Goal: Task Accomplishment & Management: Complete application form

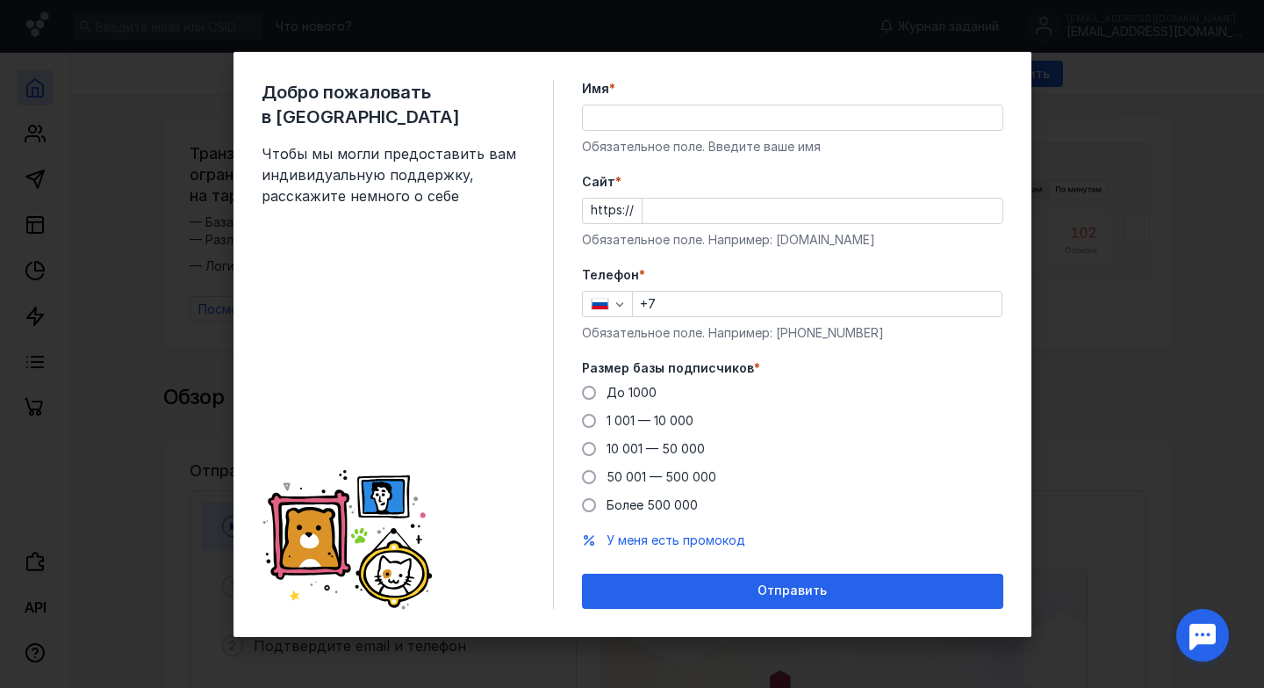
click at [624, 309] on icon "button" at bounding box center [620, 304] width 14 height 14
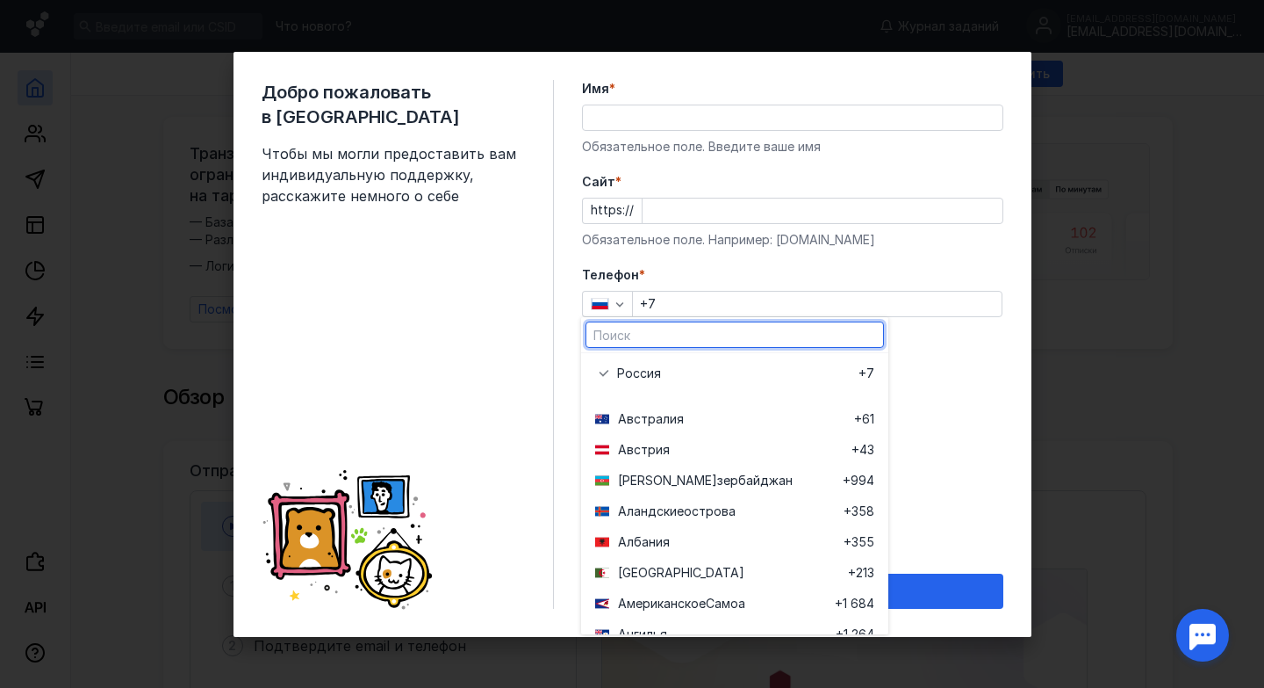
click at [650, 126] on input "Имя *" at bounding box center [793, 117] width 420 height 25
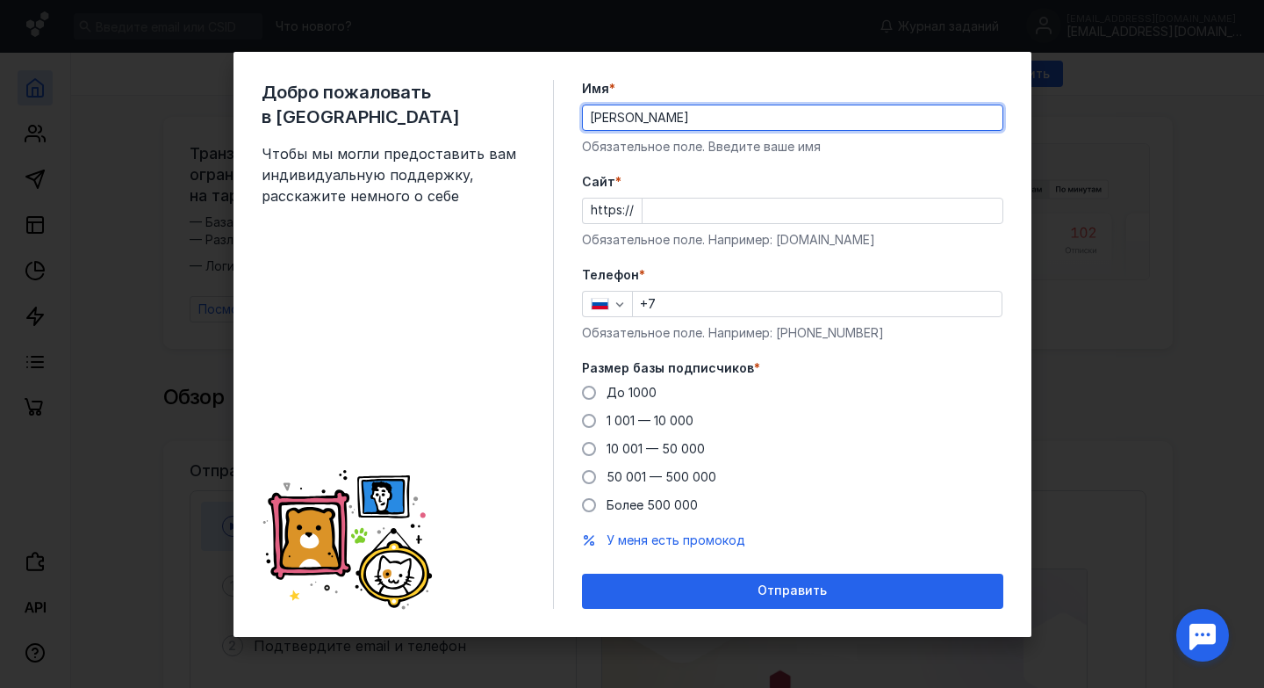
type input "[PERSON_NAME]"
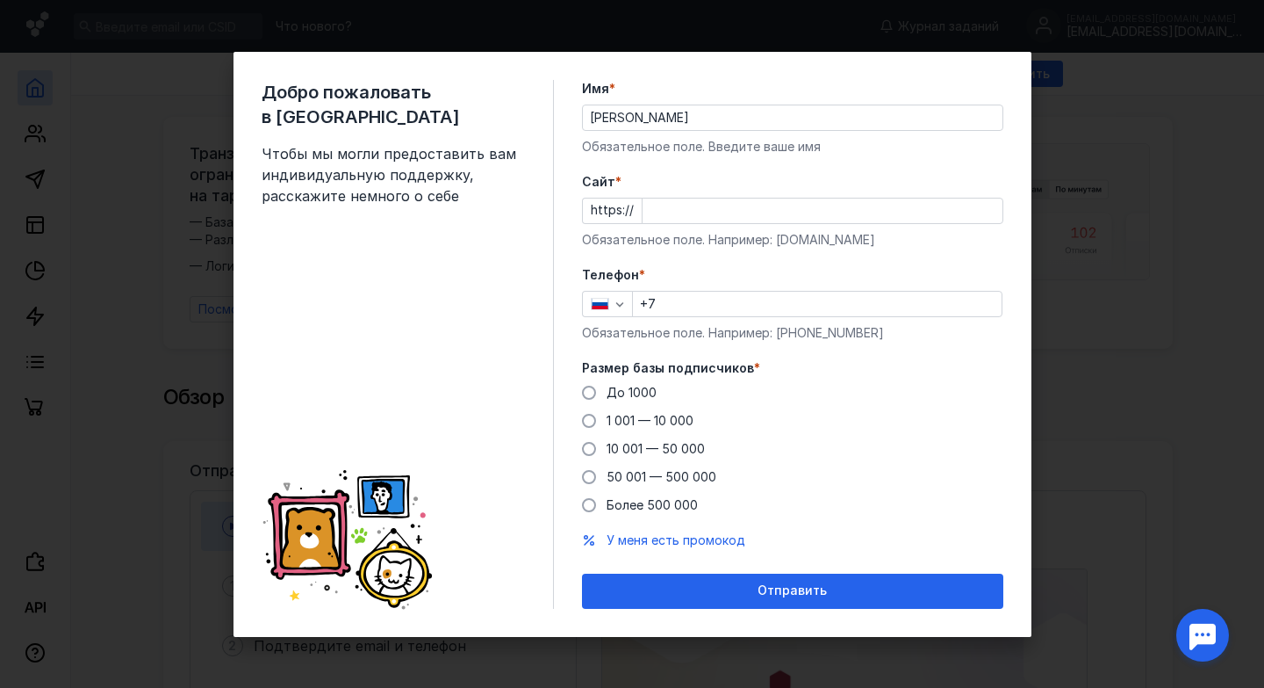
click at [688, 166] on form "Имя * [PERSON_NAME] Обязательное поле. Введите ваше имя [PERSON_NAME] * https:/…" at bounding box center [792, 344] width 421 height 529
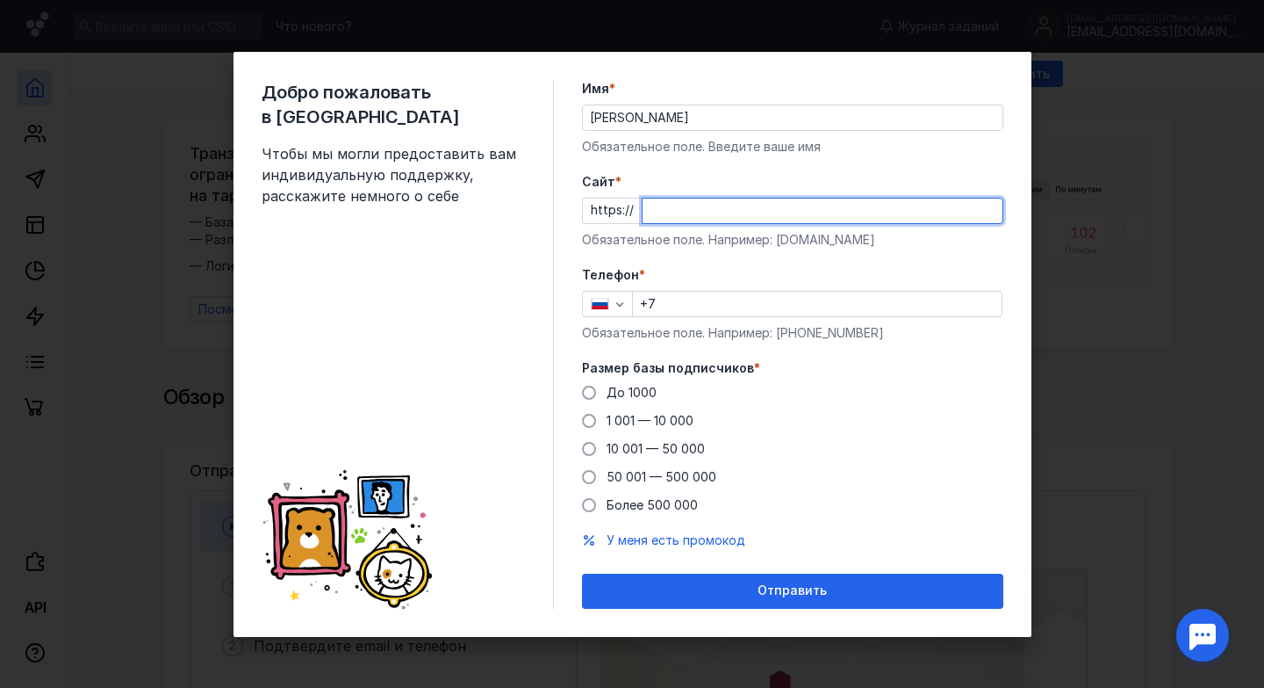
click at [679, 210] on input "Cайт *" at bounding box center [823, 210] width 360 height 25
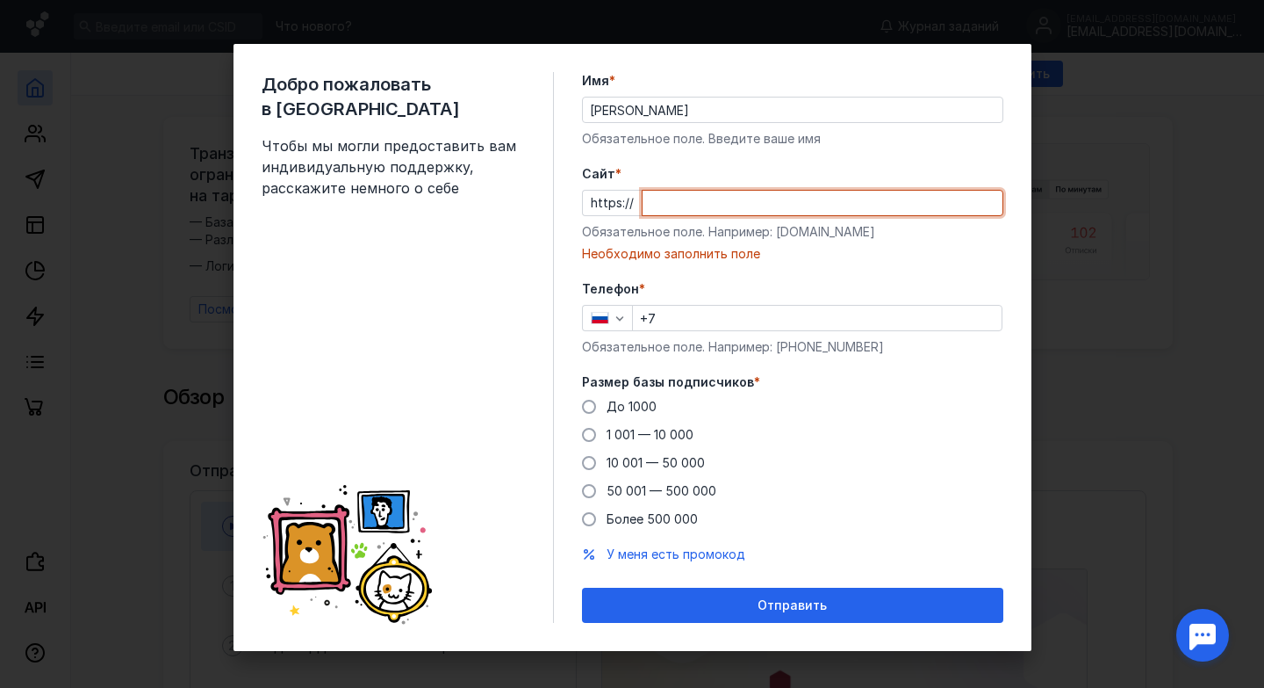
paste input "[DOMAIN_NAME][URL]"
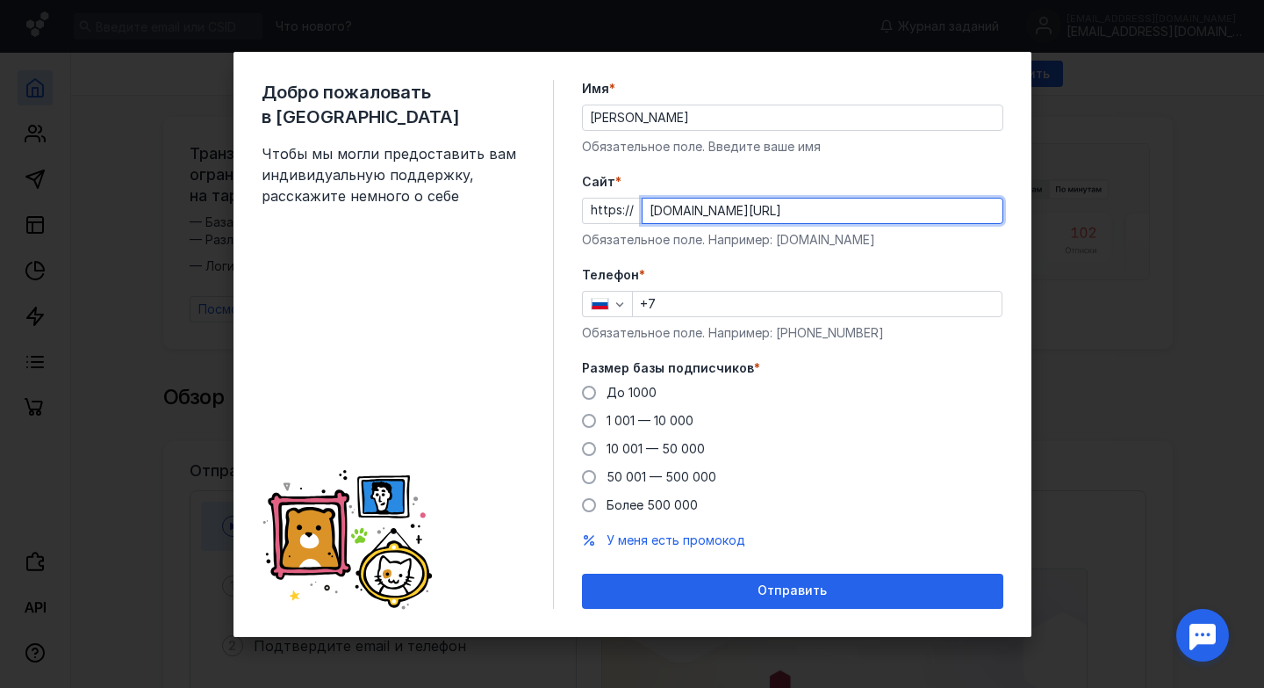
type input "[DOMAIN_NAME][URL]"
click at [688, 294] on input "+7" at bounding box center [817, 304] width 369 height 25
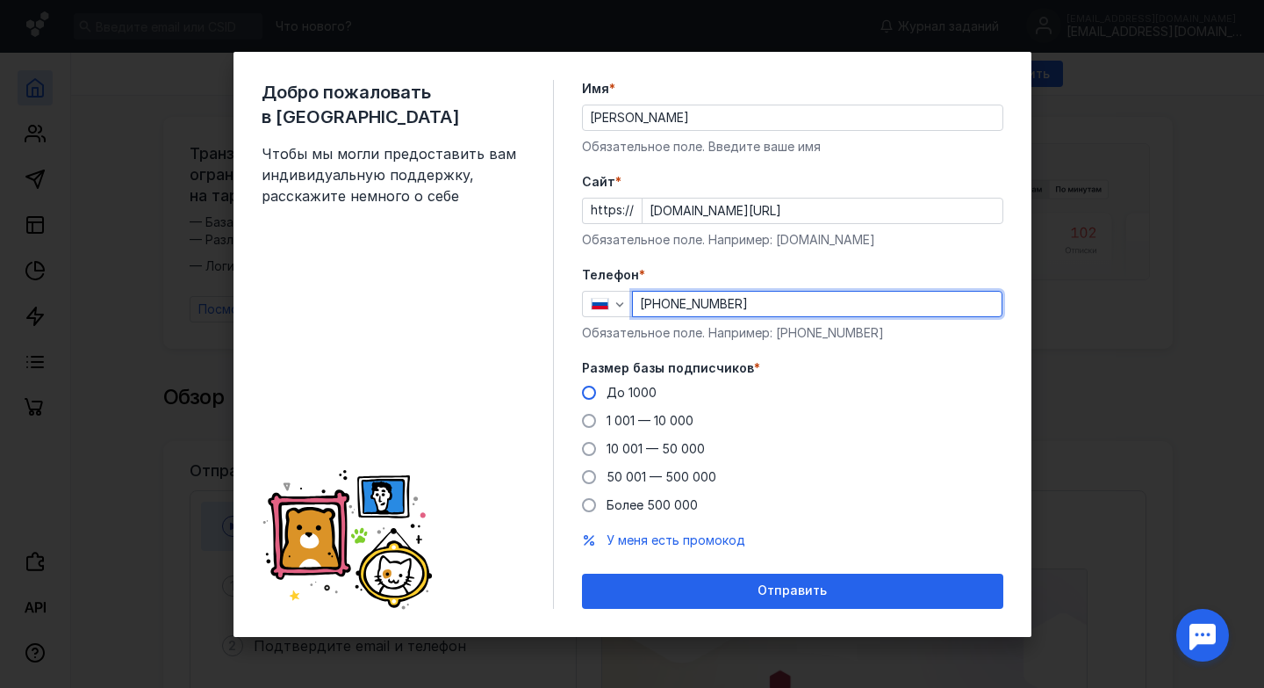
type input "[PHONE_NUMBER]"
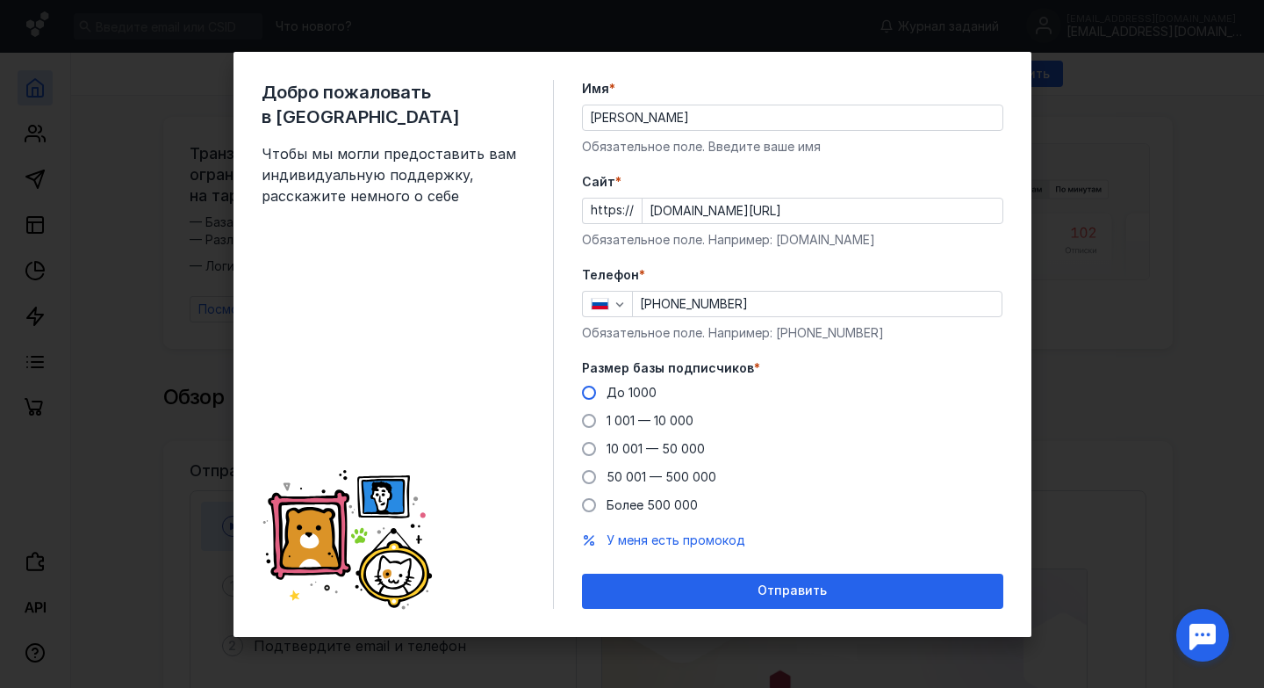
click at [589, 392] on span at bounding box center [589, 392] width 14 height 14
click at [0, 0] on input "До 1000" at bounding box center [0, 0] width 0 height 0
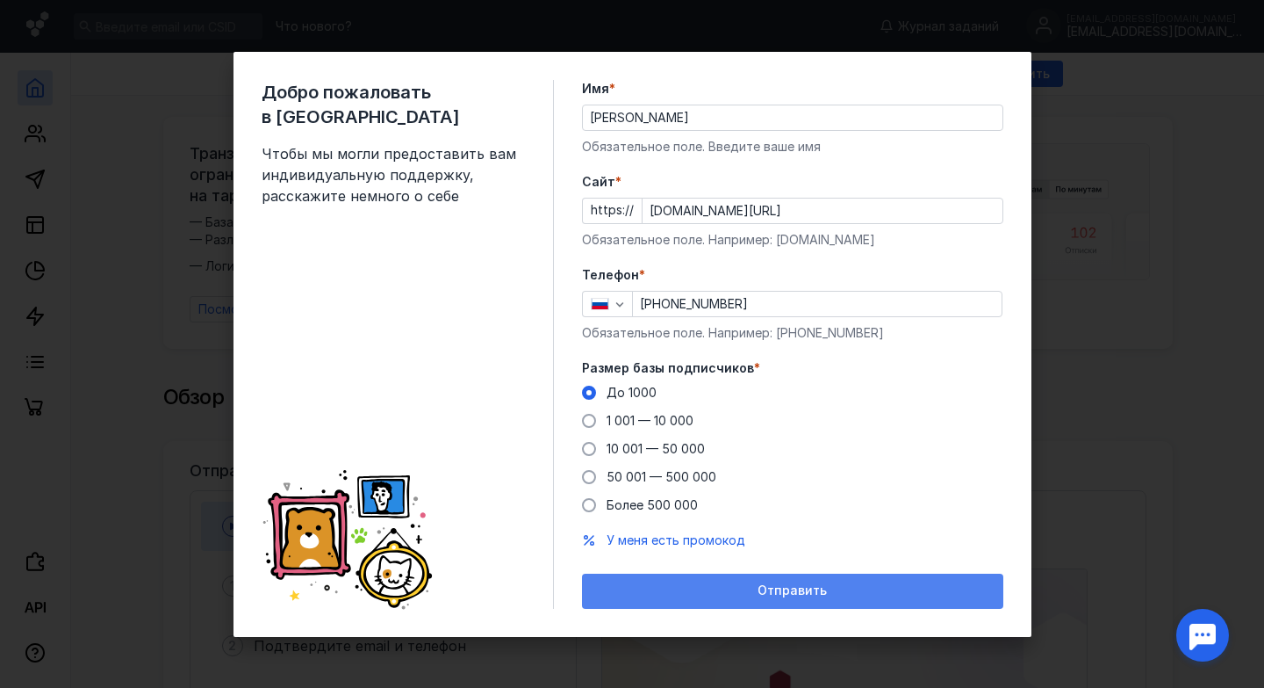
click at [717, 590] on div "Отправить" at bounding box center [793, 590] width 404 height 15
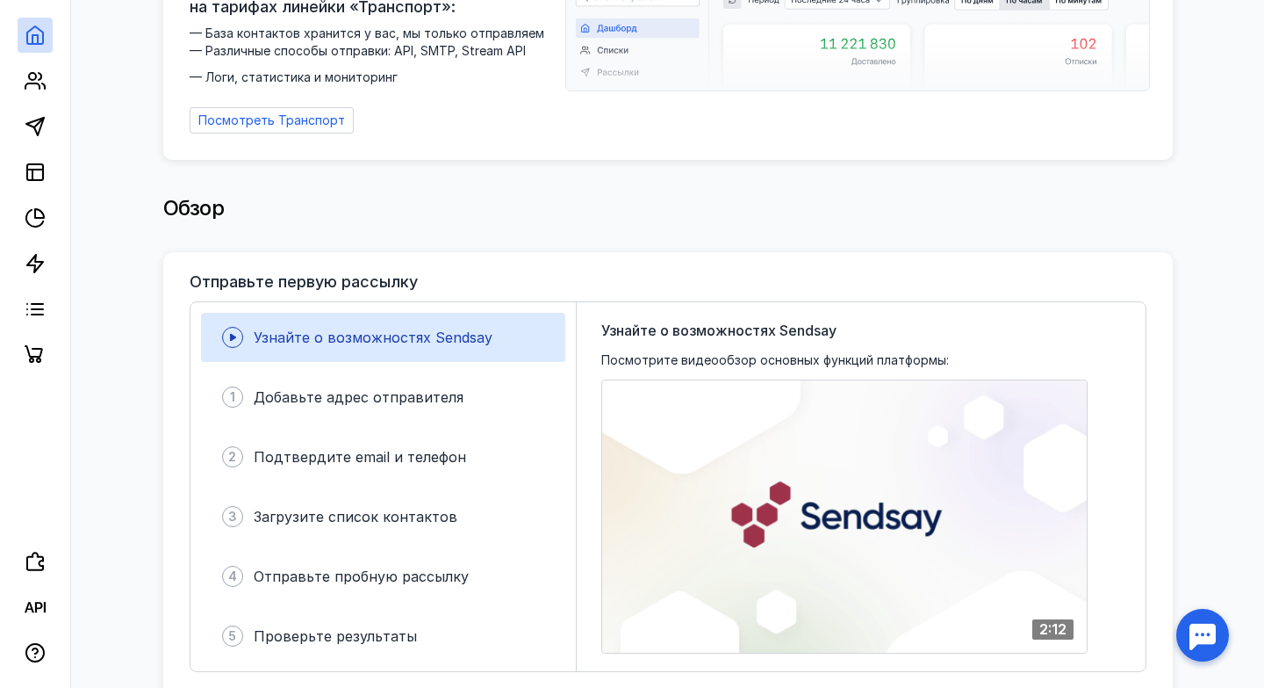
scroll to position [203, 0]
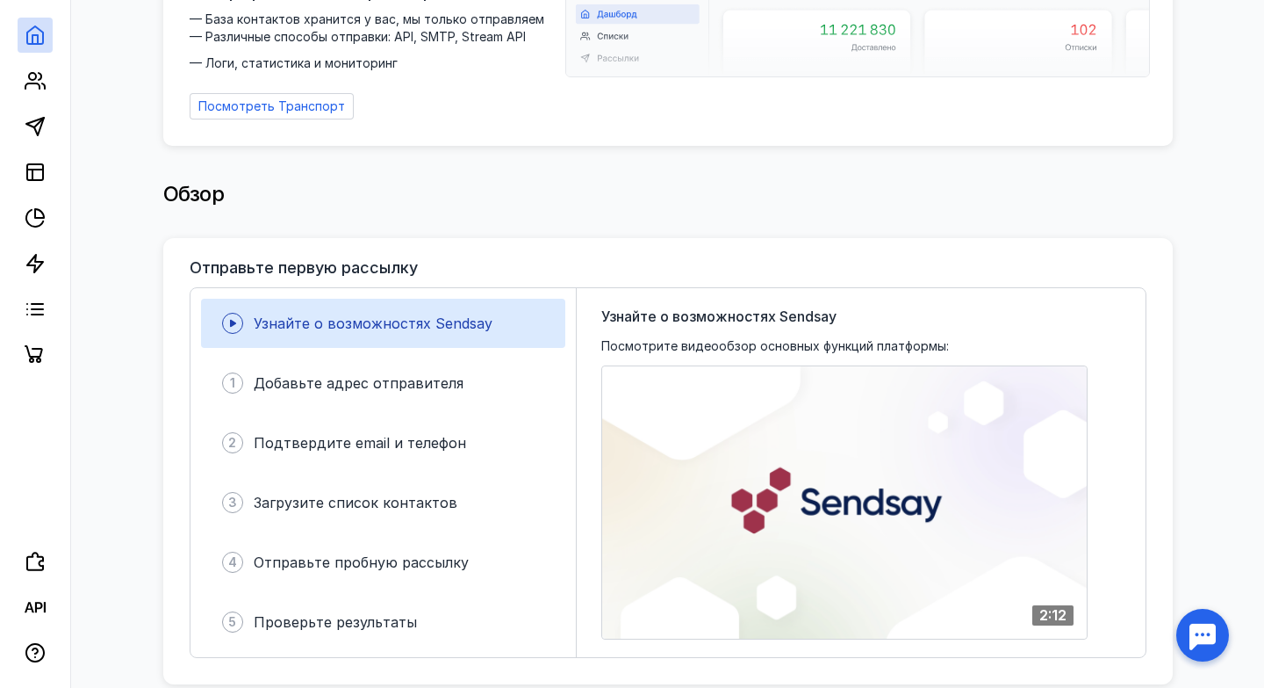
click at [345, 323] on span "Узнайте о возможностях Sendsay" at bounding box center [373, 323] width 239 height 18
click at [232, 321] on icon at bounding box center [233, 323] width 6 height 7
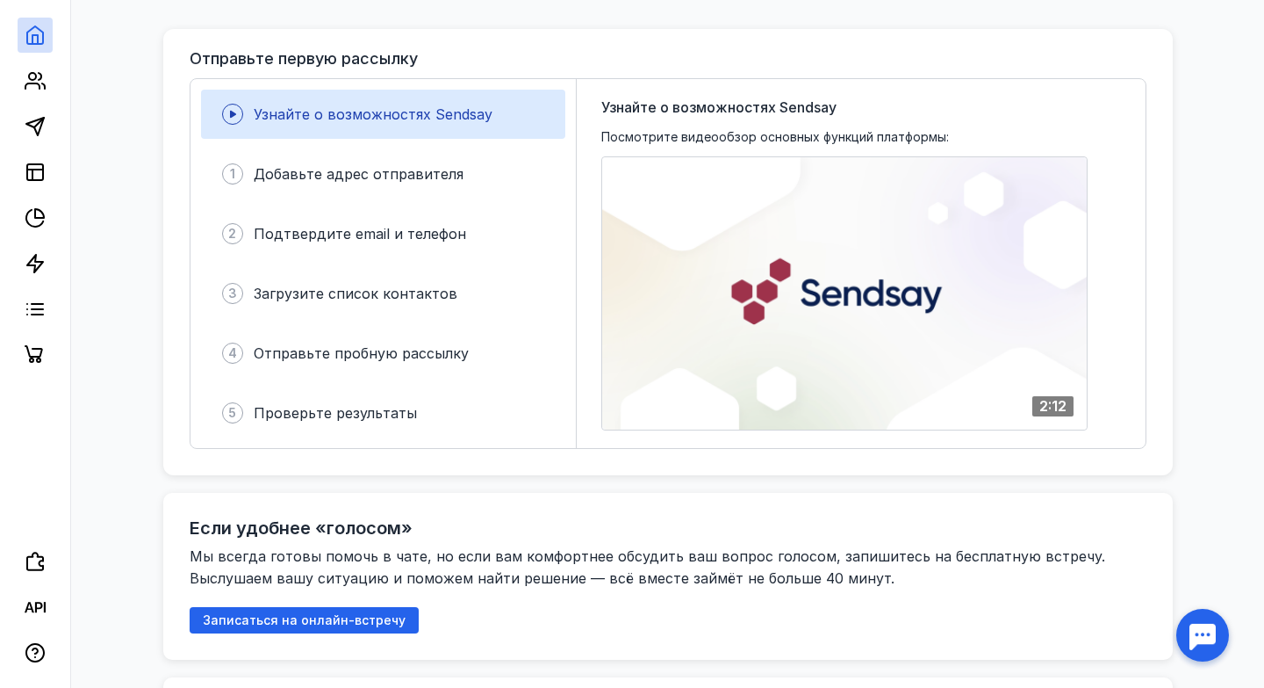
scroll to position [356, 0]
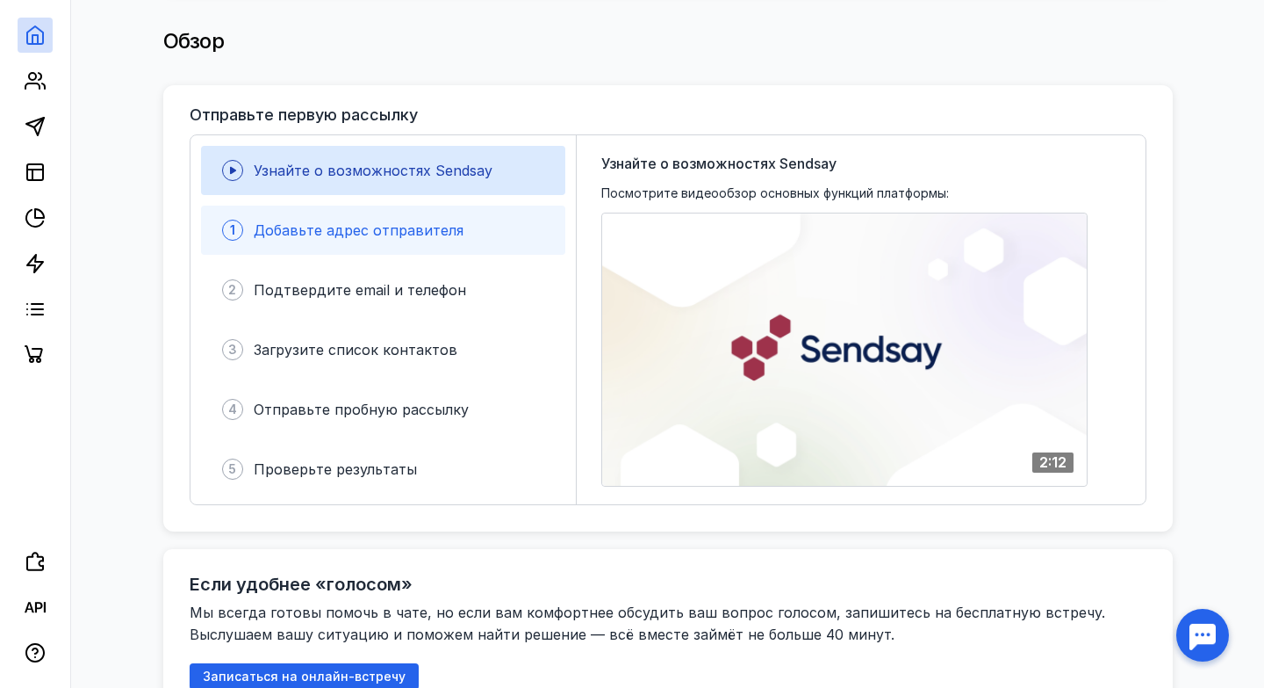
click at [300, 241] on div "1 Добавьте адрес отправителя" at bounding box center [383, 229] width 364 height 49
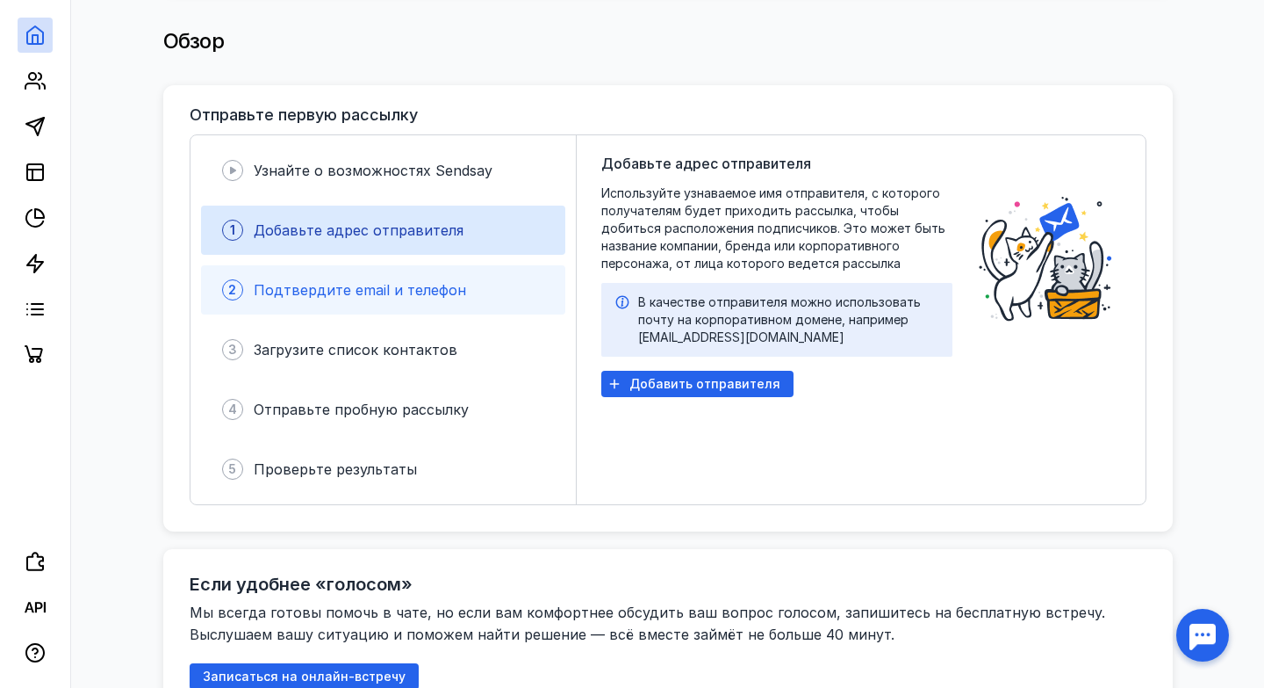
click at [378, 296] on span "Подтвердите email и телефон" at bounding box center [360, 290] width 213 height 18
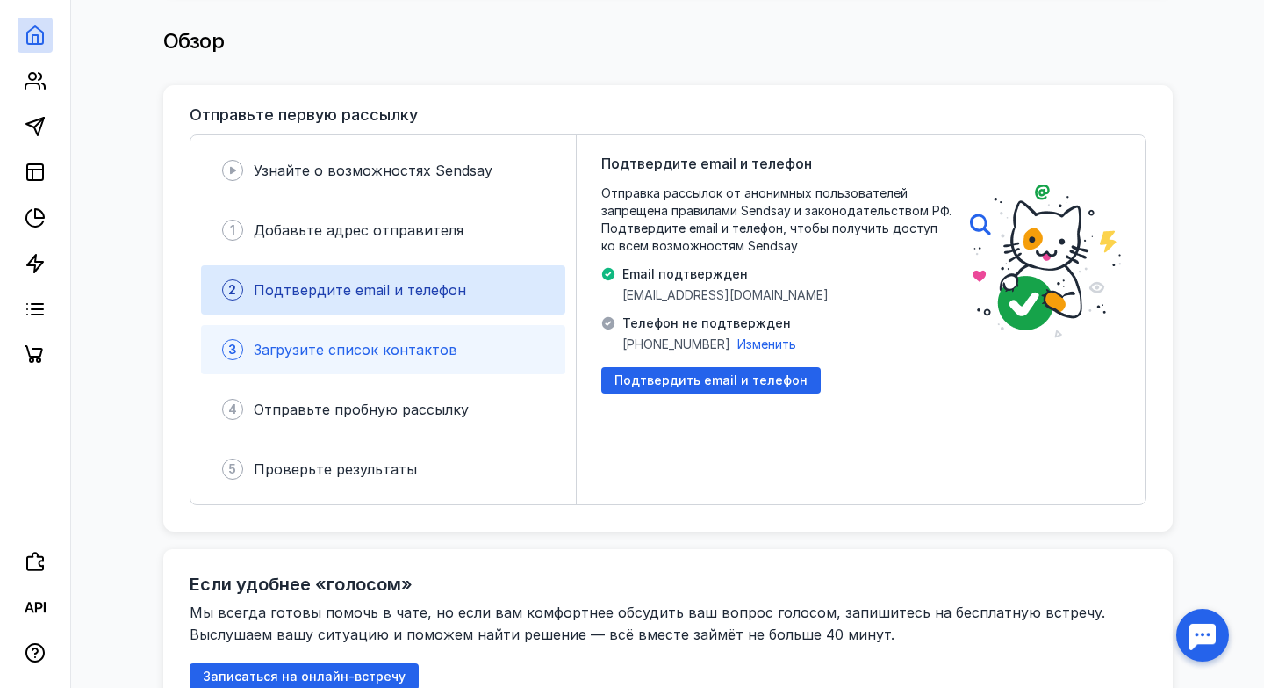
click at [359, 357] on span "Загрузите список контактов" at bounding box center [356, 350] width 204 height 18
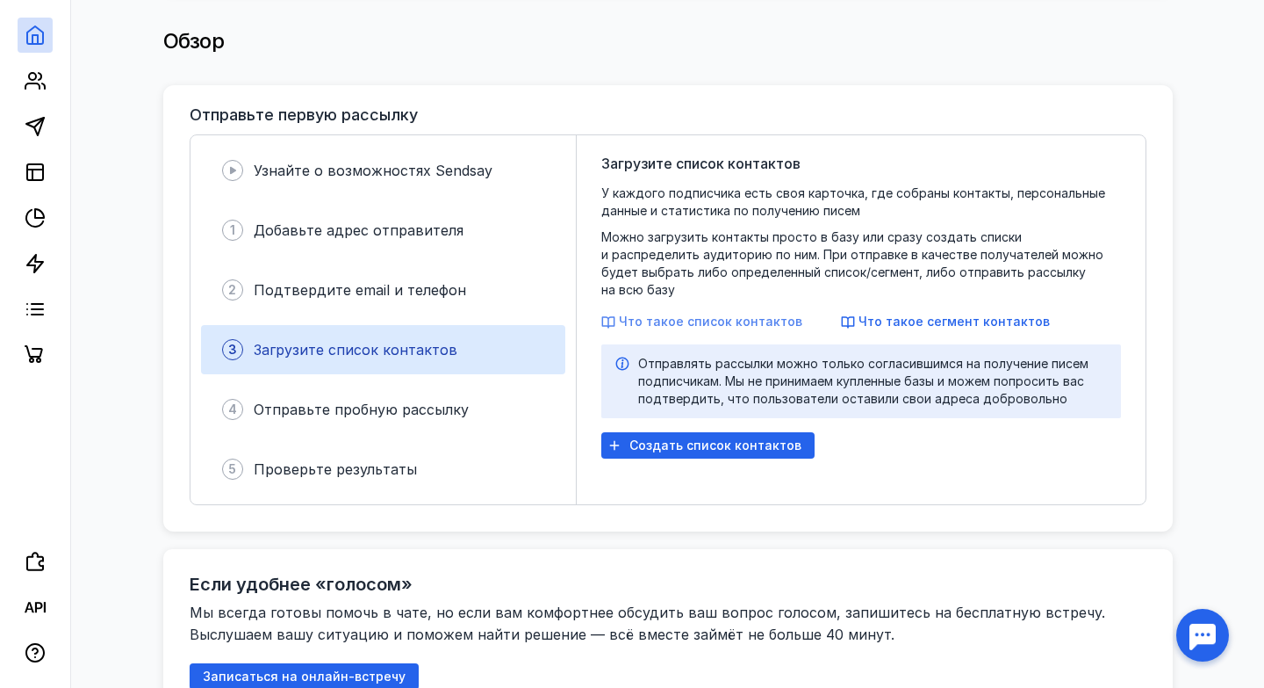
click at [717, 313] on span "Что такое список контактов" at bounding box center [711, 320] width 184 height 15
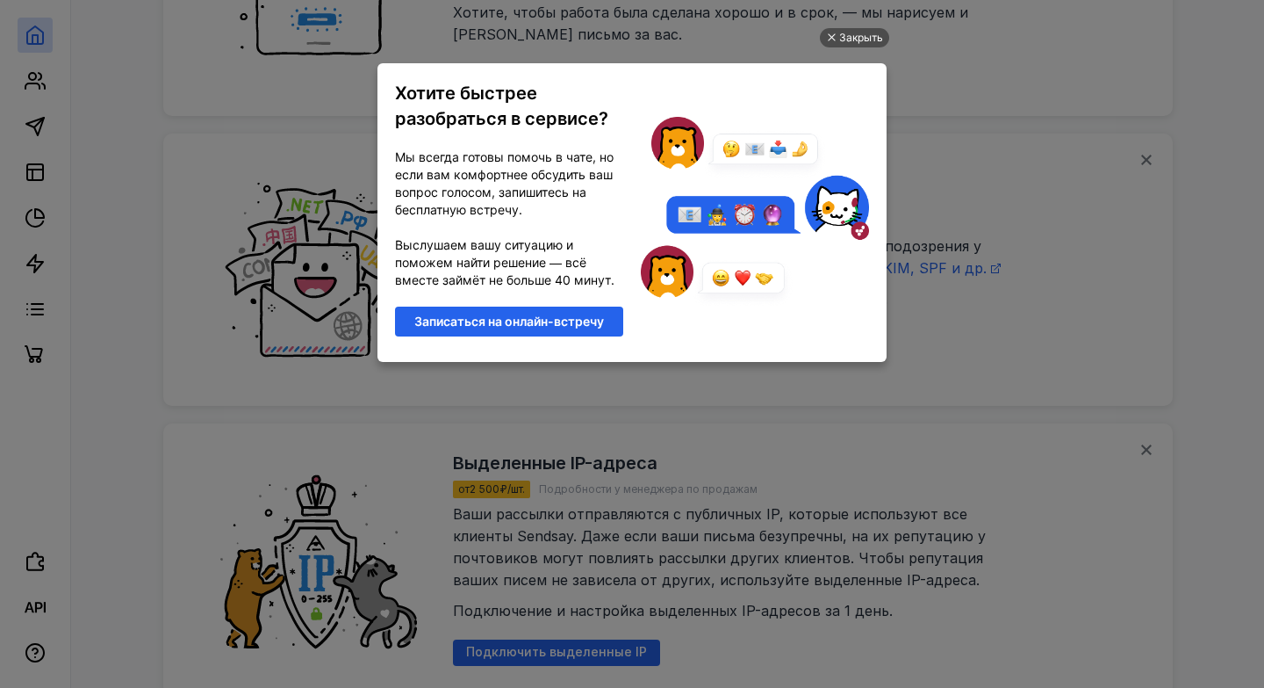
scroll to position [0, 0]
click at [843, 34] on div "Закрыть" at bounding box center [861, 37] width 44 height 19
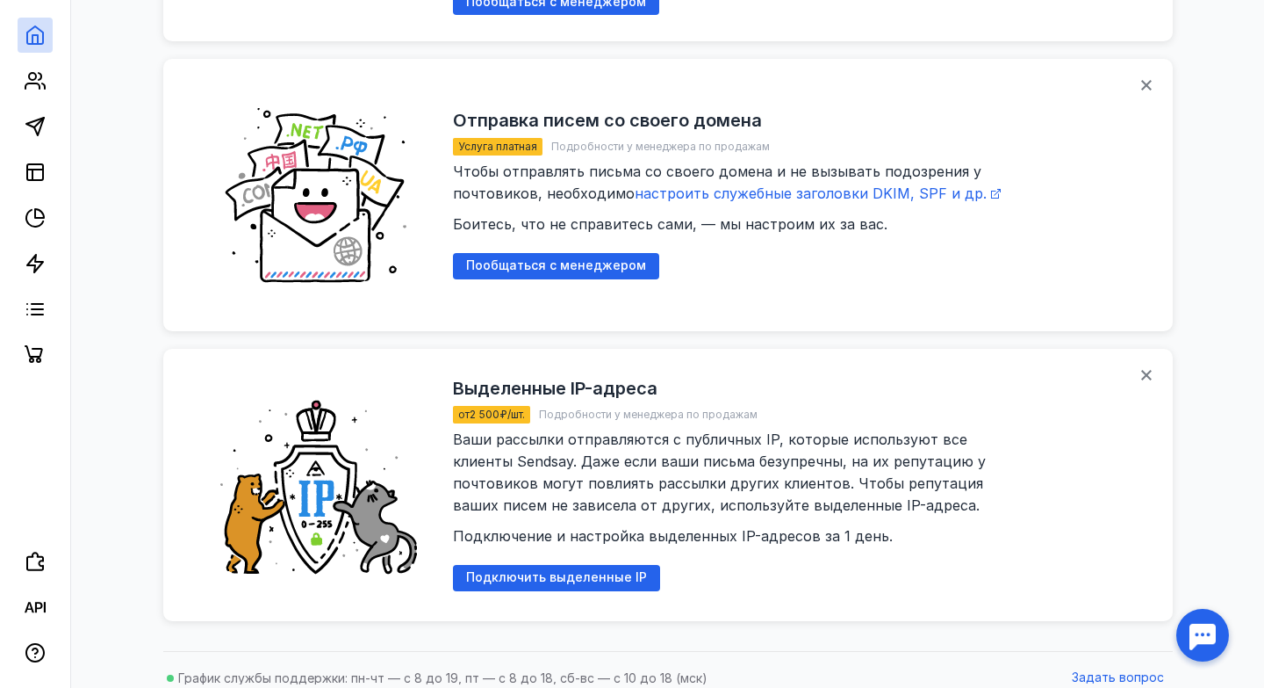
scroll to position [2242, 0]
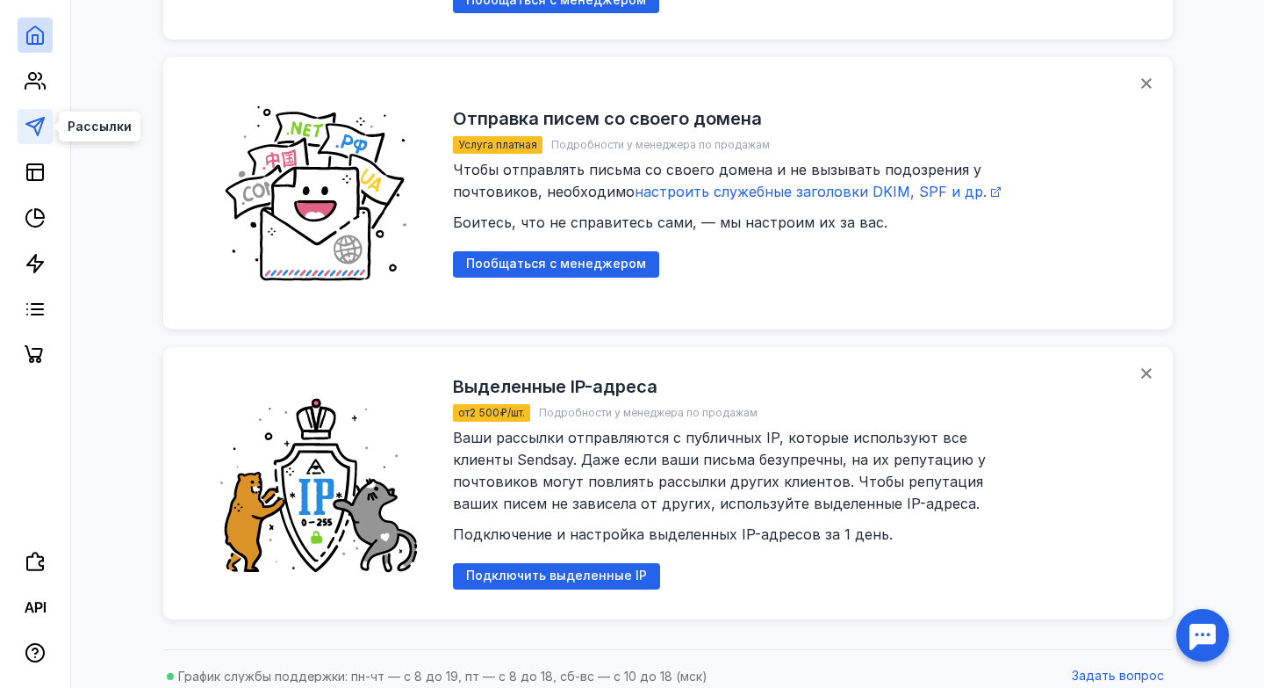
click at [38, 124] on icon at bounding box center [35, 126] width 21 height 21
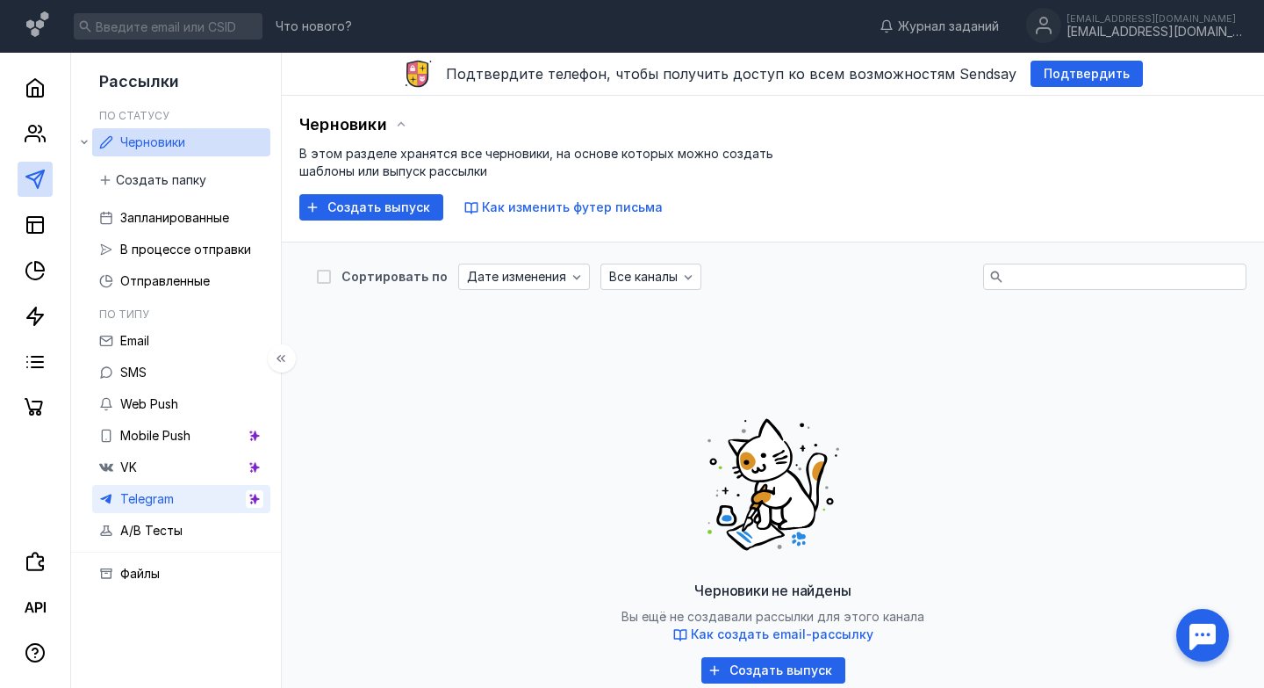
click at [155, 509] on link "Telegram" at bounding box center [181, 499] width 178 height 28
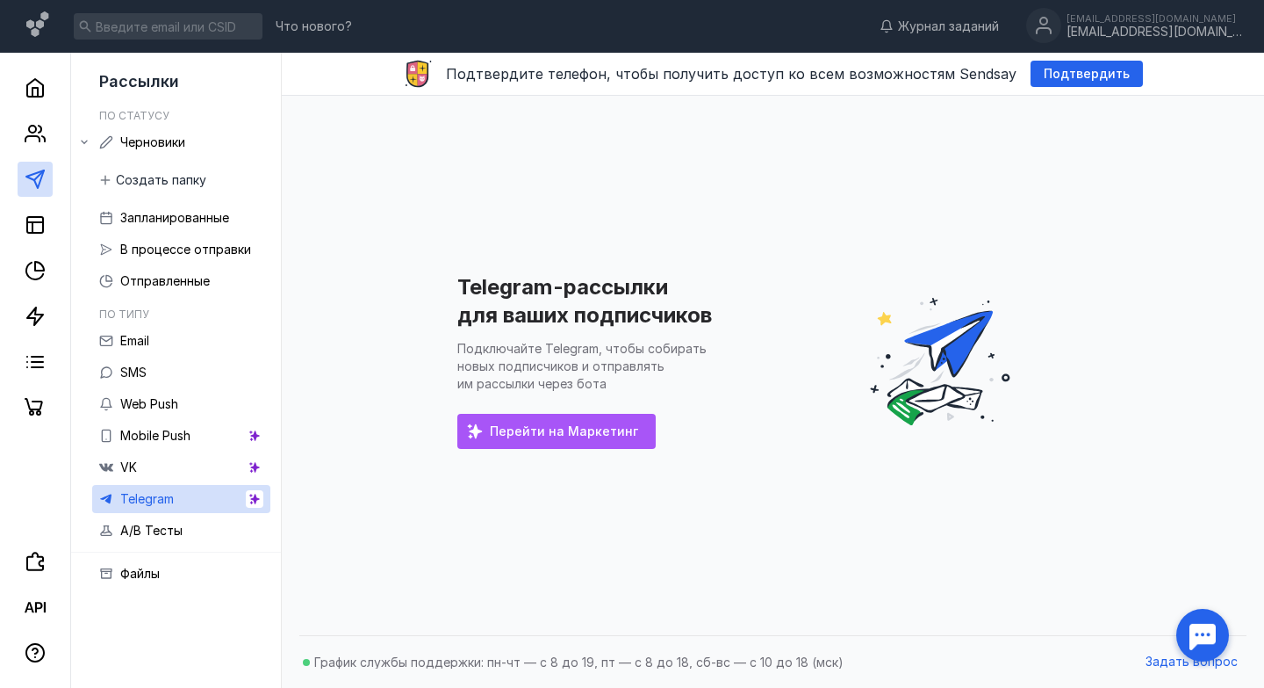
click at [545, 435] on span "Перейти на Маркетинг" at bounding box center [564, 431] width 148 height 15
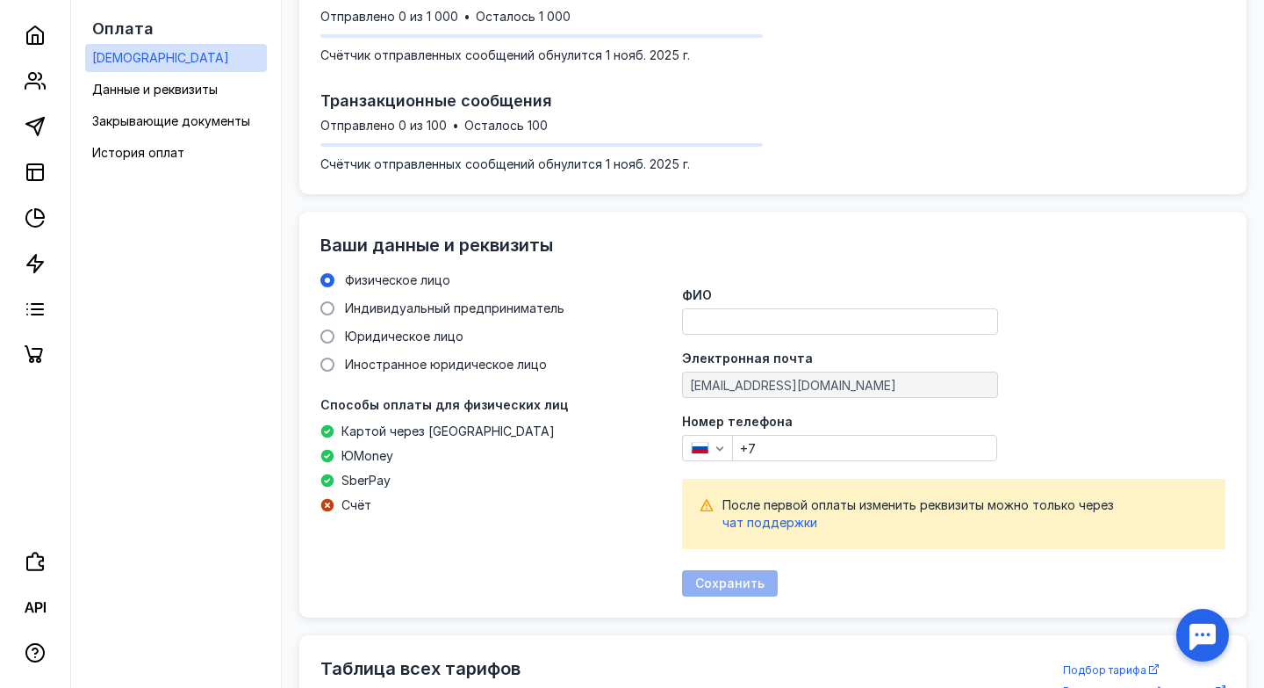
scroll to position [538, 0]
click at [476, 309] on span "Индивидуальный предприниматель" at bounding box center [455, 309] width 220 height 15
click at [0, 0] on input "Индивидуальный предприниматель" at bounding box center [0, 0] width 0 height 0
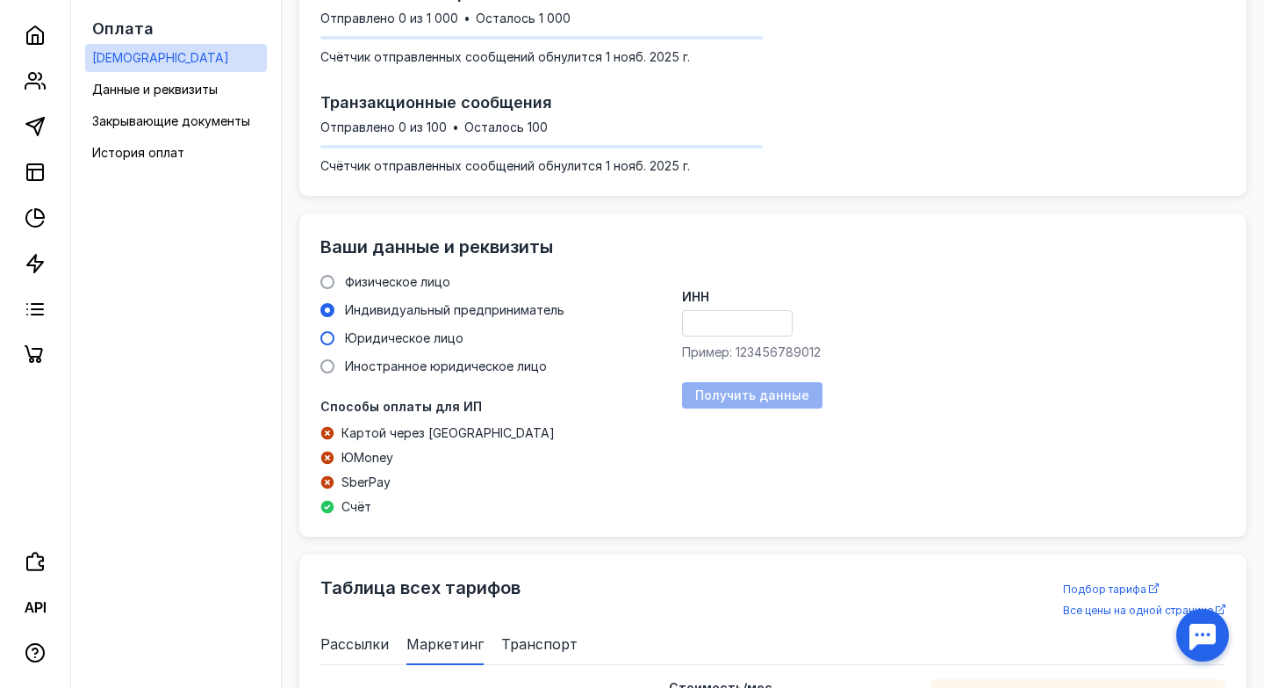
click at [432, 335] on span "Юридическое лицо" at bounding box center [404, 337] width 119 height 15
click at [0, 0] on input "Юридическое лицо" at bounding box center [0, 0] width 0 height 0
click at [431, 362] on span "Иностранное юридическое лицо" at bounding box center [446, 365] width 202 height 15
click at [0, 0] on input "Иностранное юридическое лицо" at bounding box center [0, 0] width 0 height 0
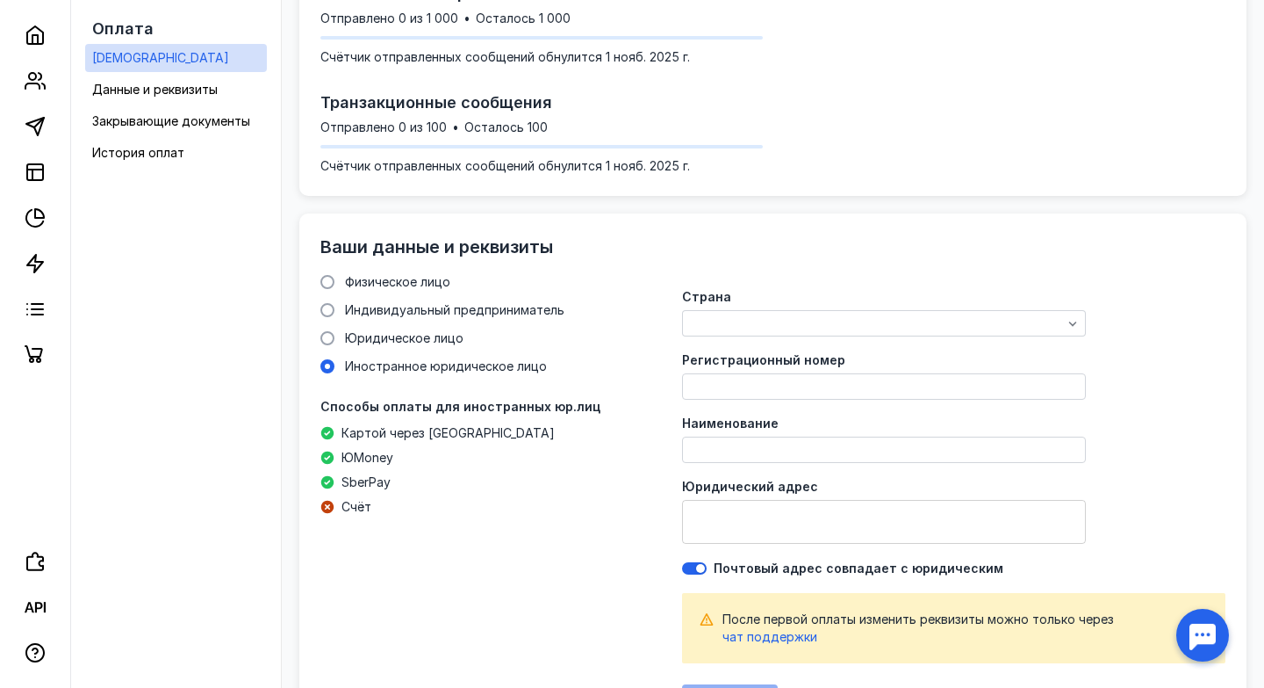
click at [395, 283] on span "Физическое лицо" at bounding box center [397, 281] width 105 height 15
click at [0, 0] on input "Физическое лицо" at bounding box center [0, 0] width 0 height 0
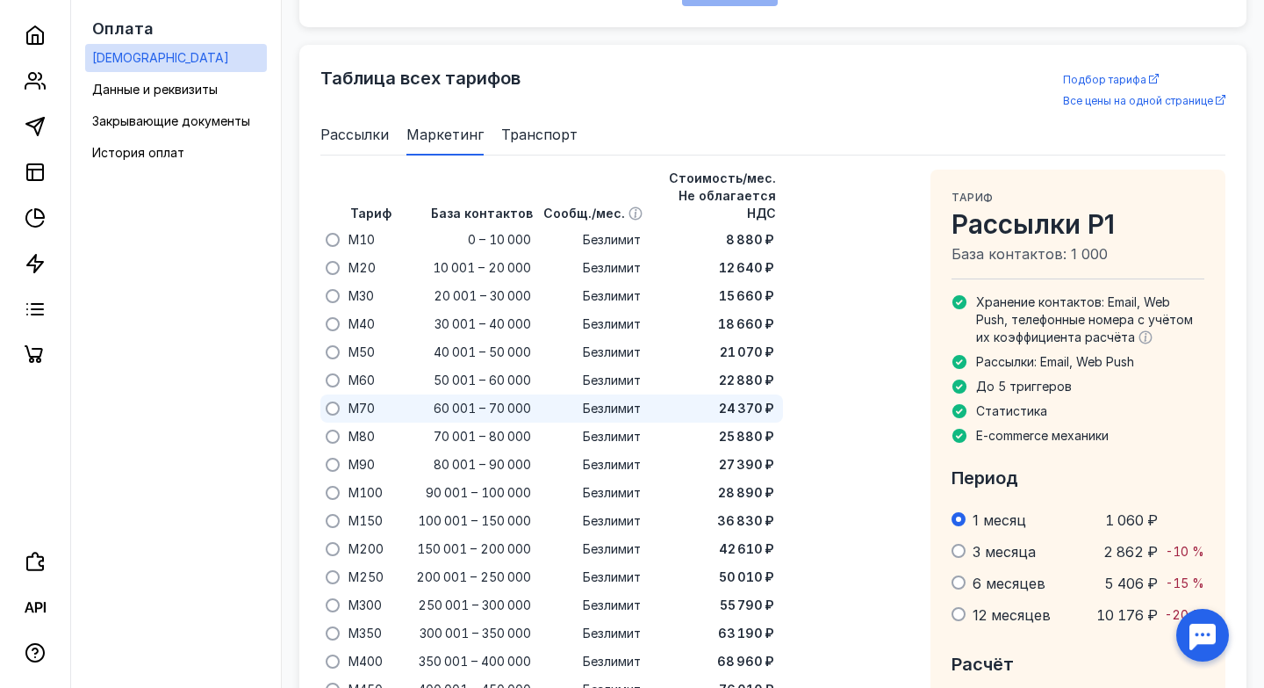
scroll to position [1131, 0]
click at [1097, 72] on span "Подбор тарифа" at bounding box center [1104, 78] width 83 height 13
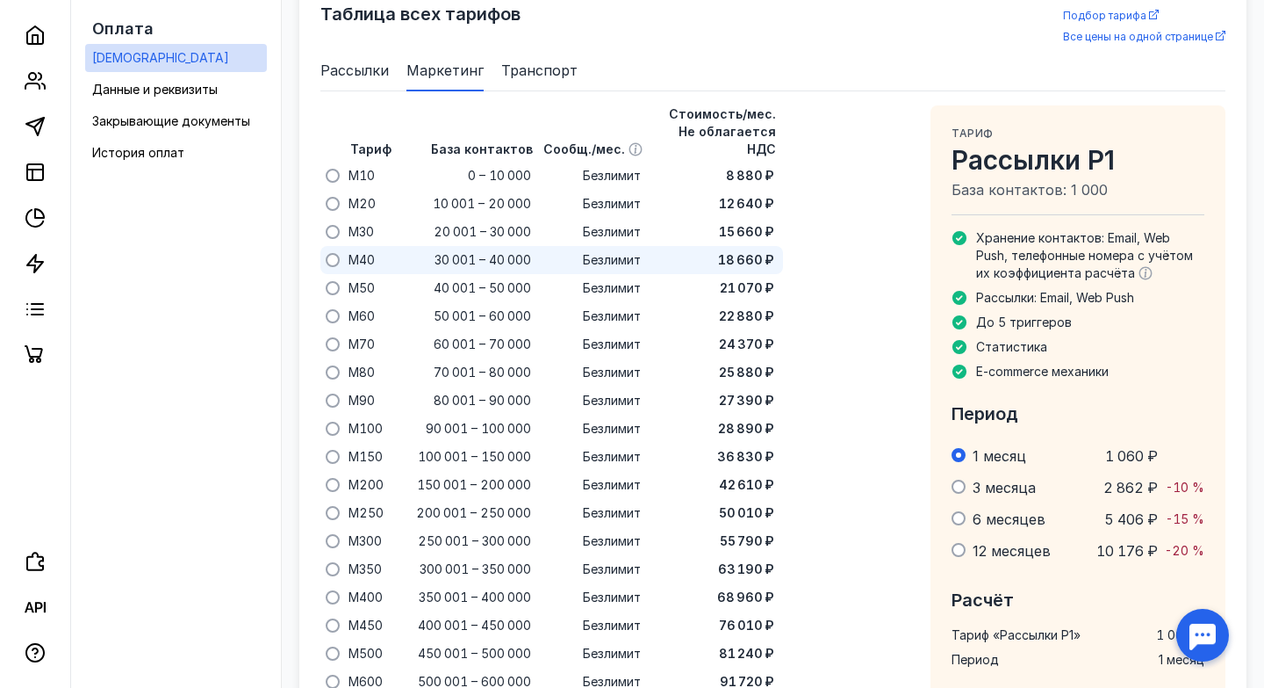
scroll to position [1207, 0]
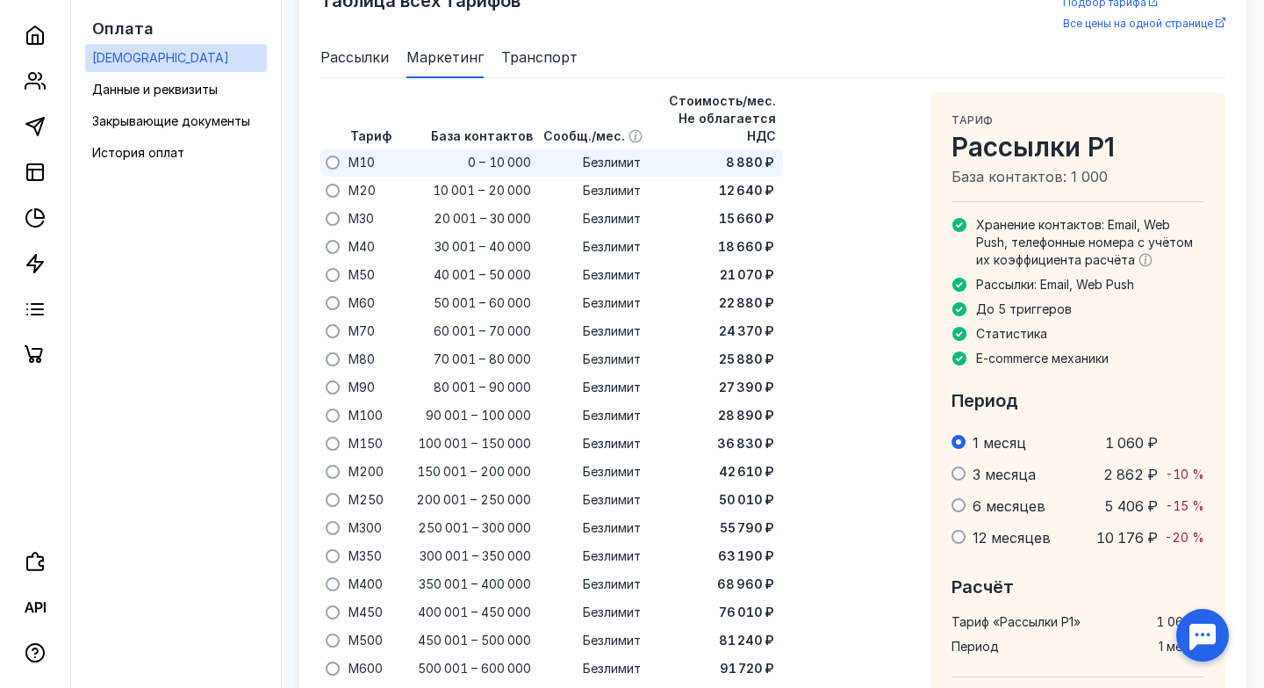
click at [354, 154] on span "M10" at bounding box center [362, 163] width 26 height 18
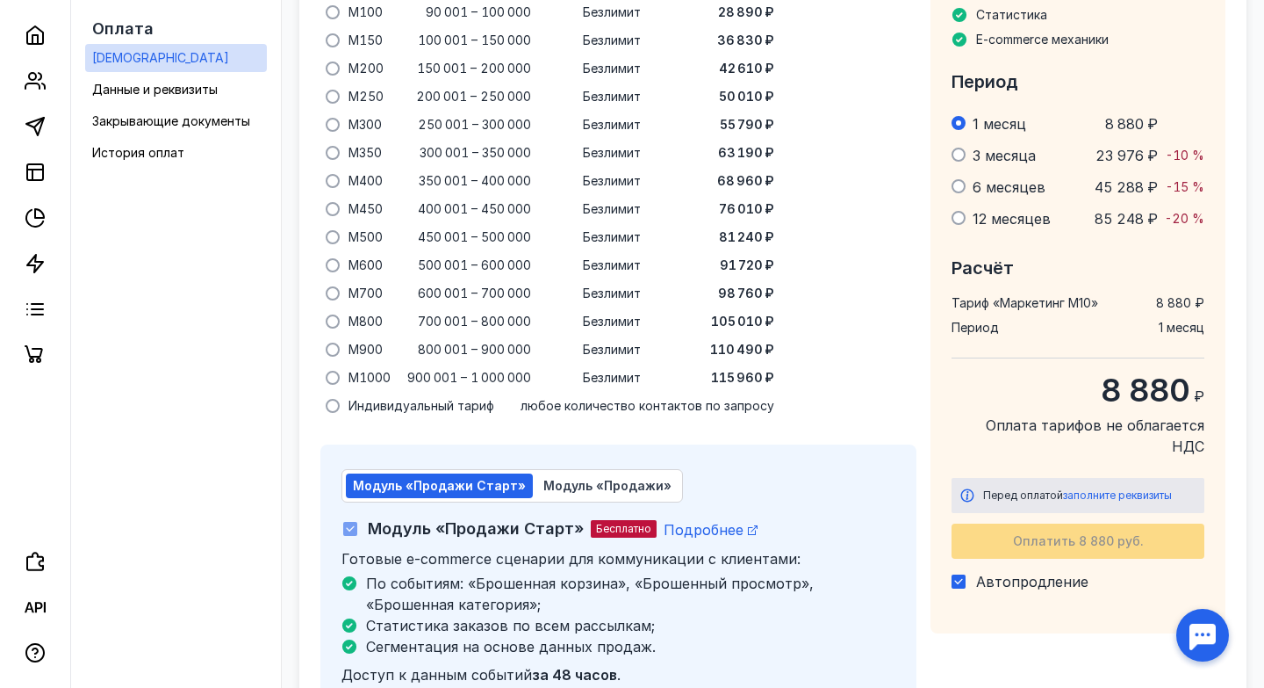
scroll to position [1701, 0]
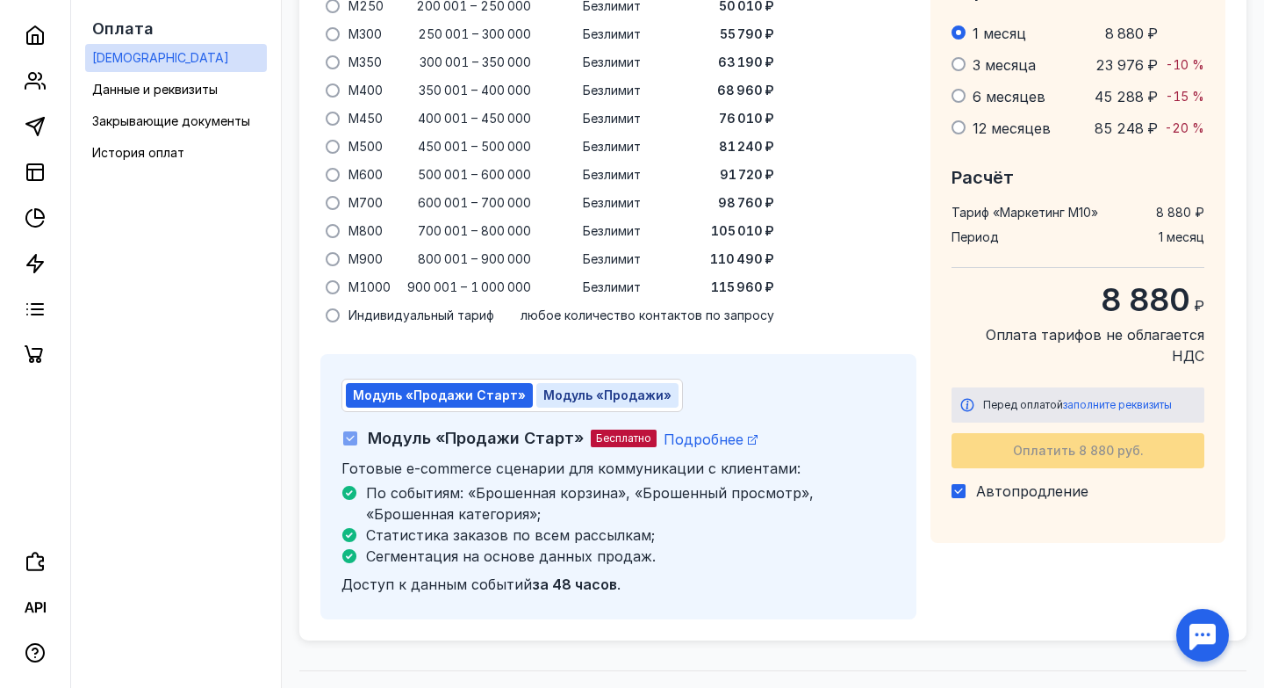
click at [579, 387] on span "Модуль «Продажи»" at bounding box center [608, 394] width 128 height 15
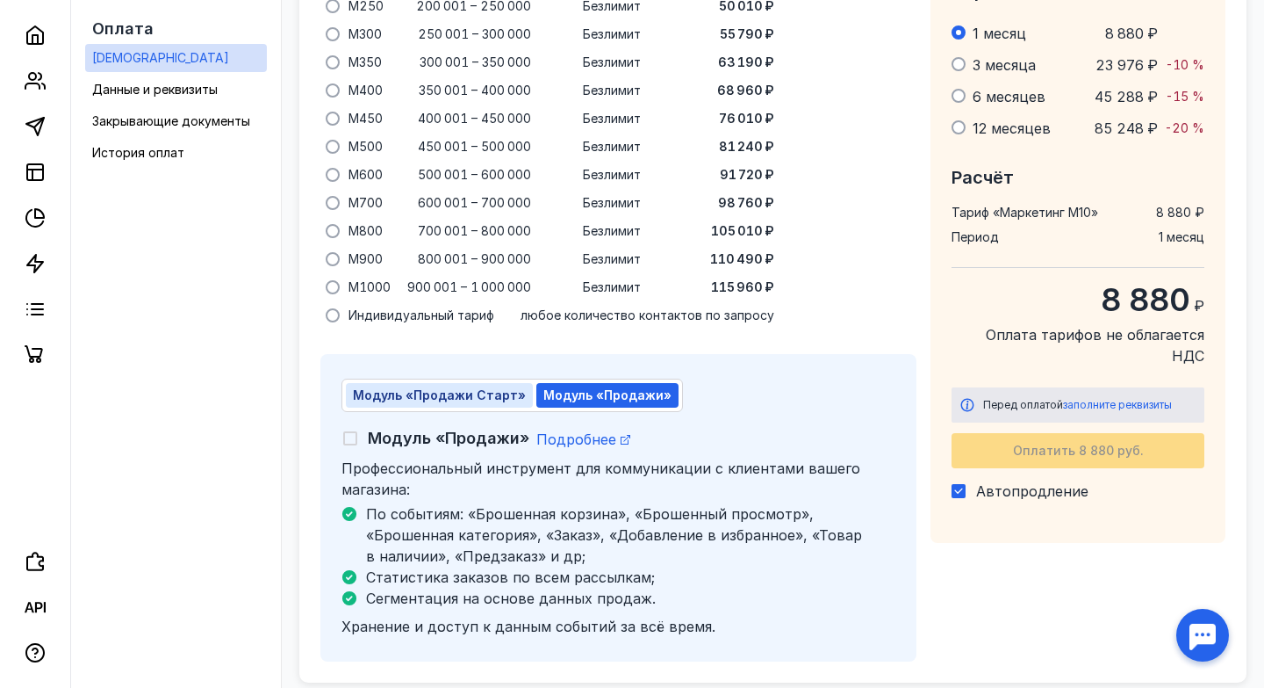
click at [461, 387] on span "Модуль «Продажи Старт»" at bounding box center [439, 394] width 173 height 15
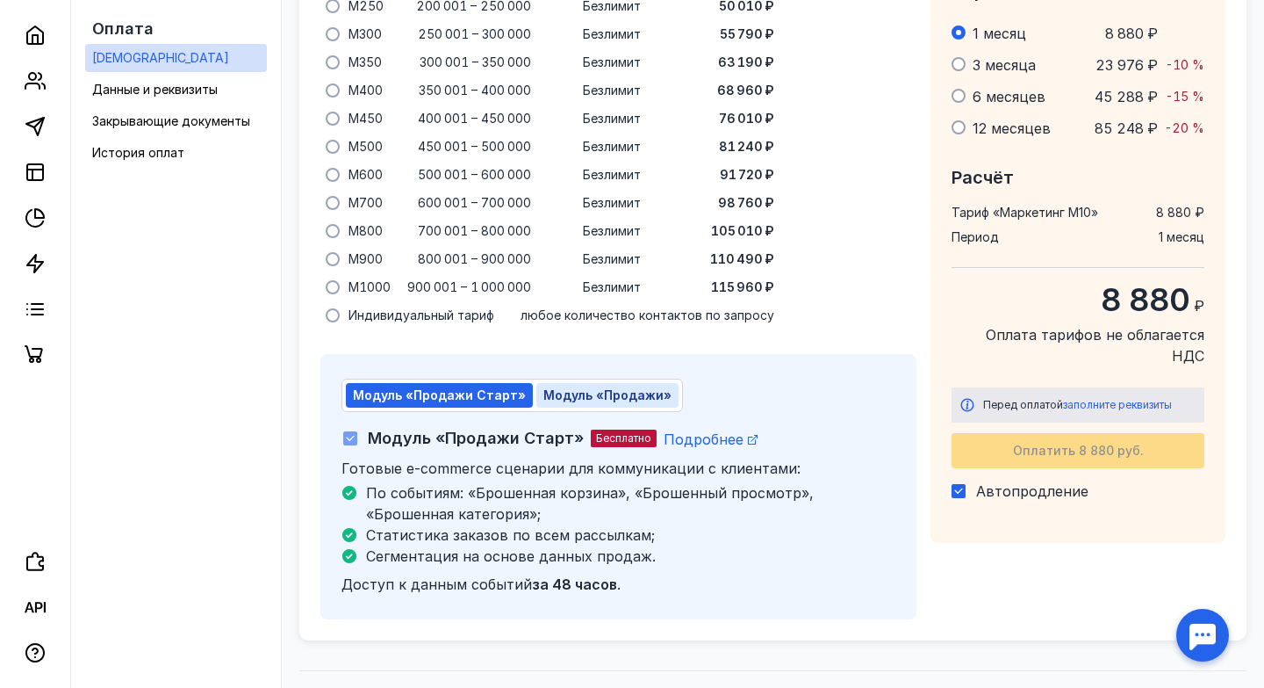
click at [593, 387] on span "Модуль «Продажи»" at bounding box center [608, 394] width 128 height 15
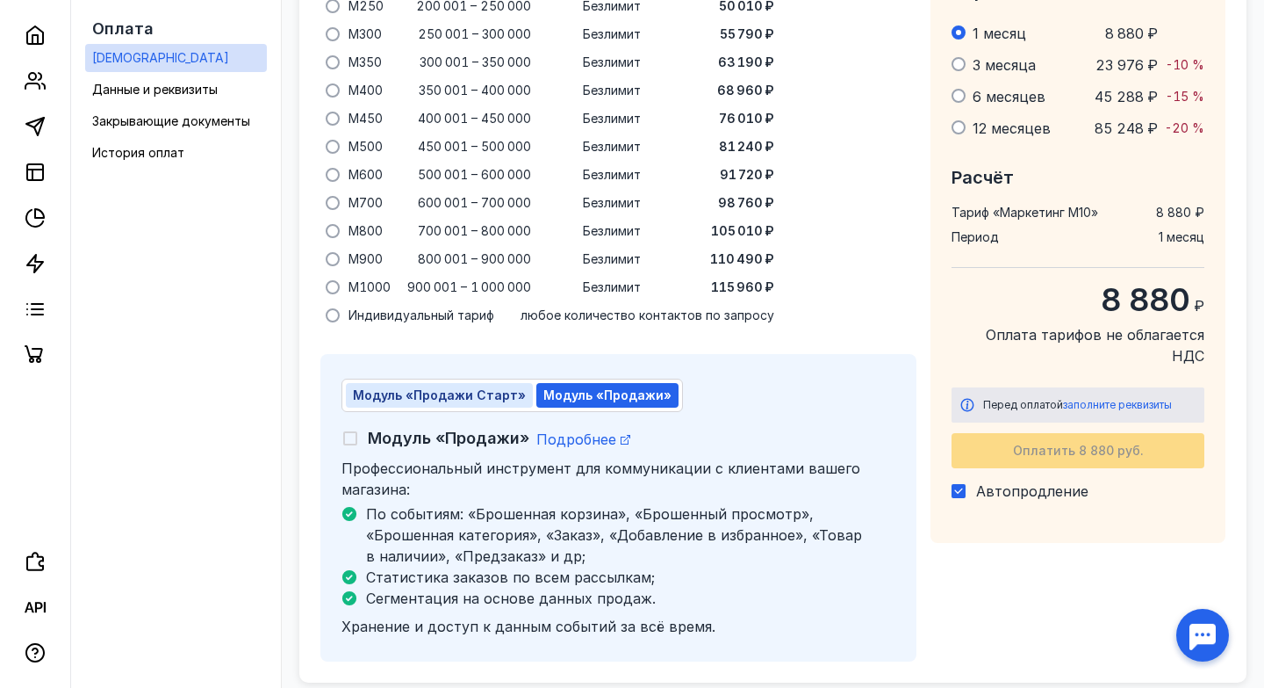
click at [421, 387] on span "Модуль «Продажи Старт»" at bounding box center [439, 394] width 173 height 15
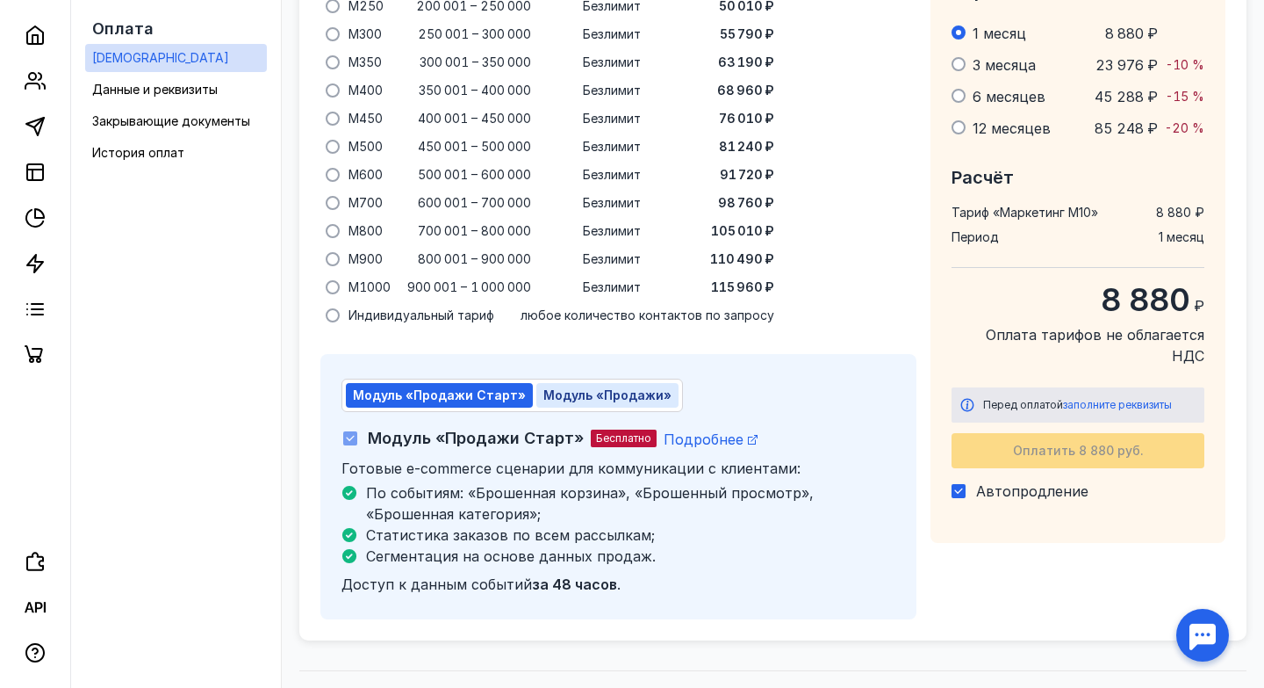
click at [573, 387] on span "Модуль «Продажи»" at bounding box center [608, 394] width 128 height 15
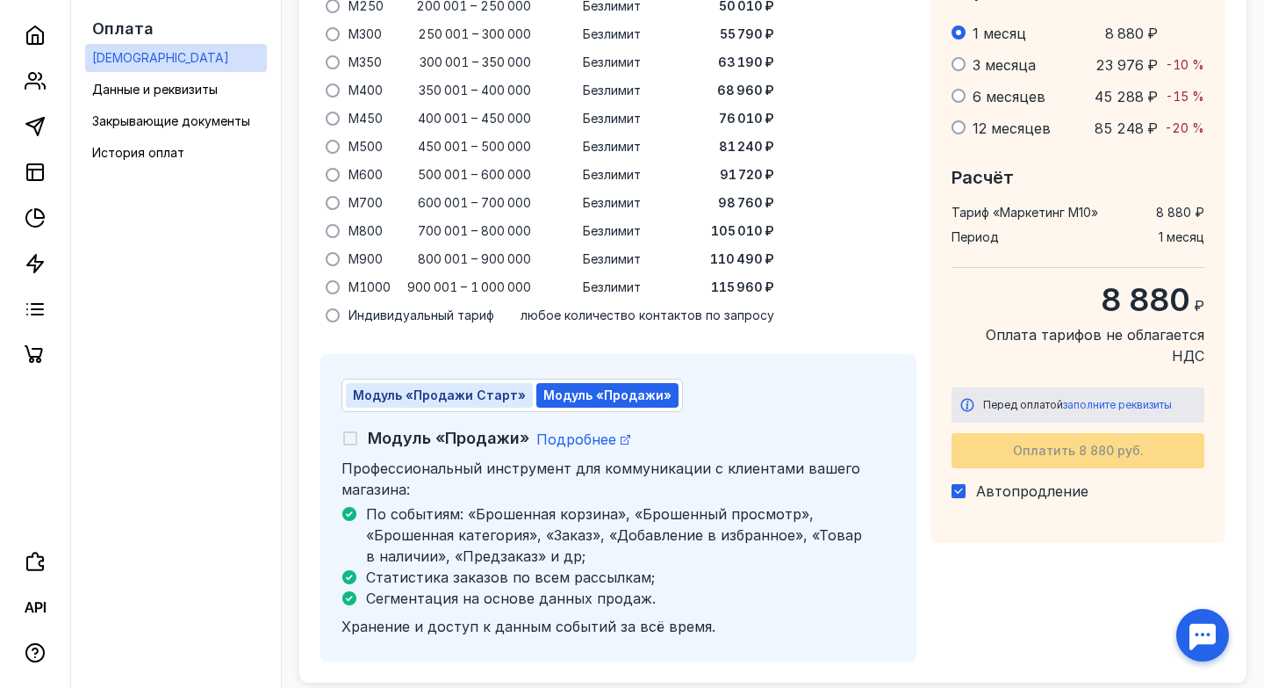
click at [443, 383] on button "Модуль «Продажи Старт»" at bounding box center [439, 395] width 187 height 25
checkbox input "true"
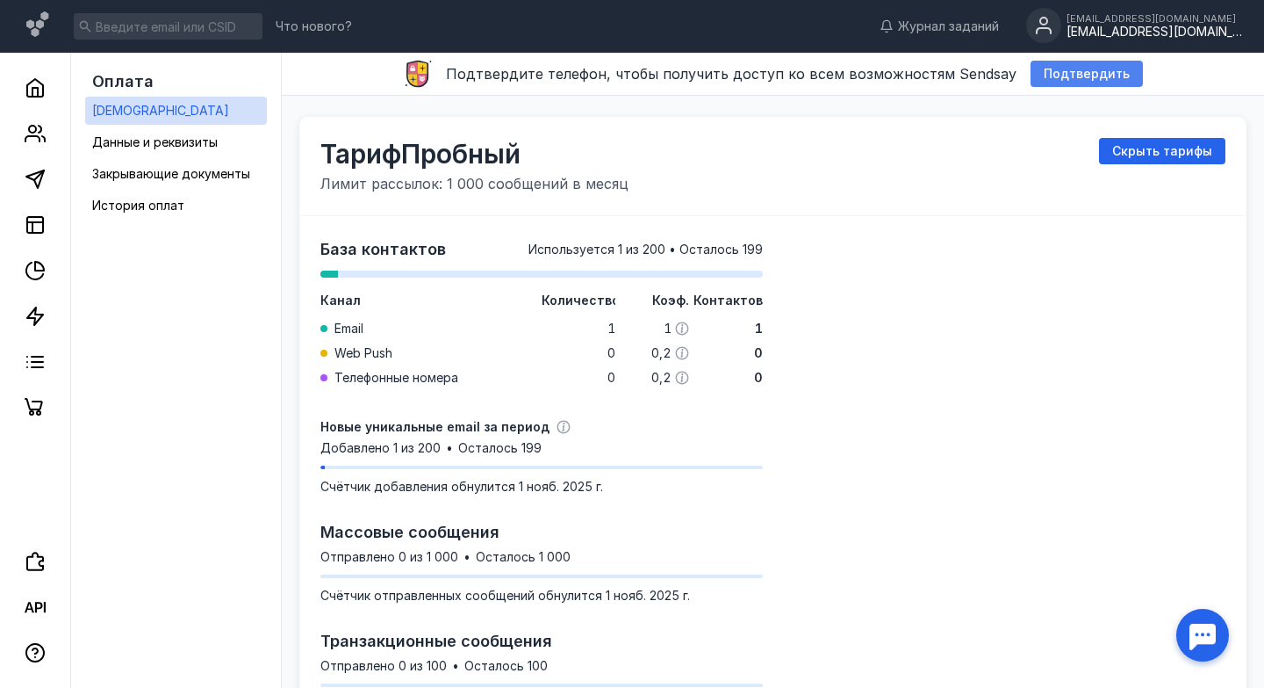
click at [1047, 68] on span "Подтвердить" at bounding box center [1087, 74] width 86 height 15
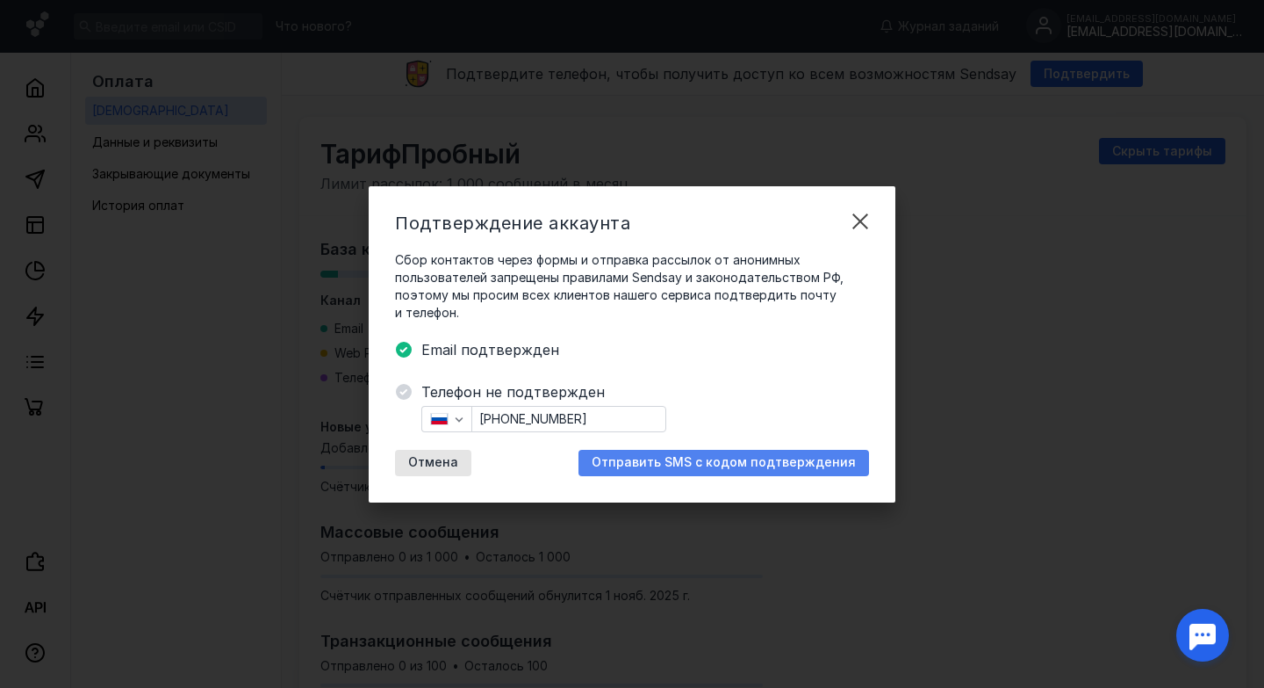
click at [731, 462] on span "Отправить SMS с кодом подтверждения" at bounding box center [724, 462] width 264 height 15
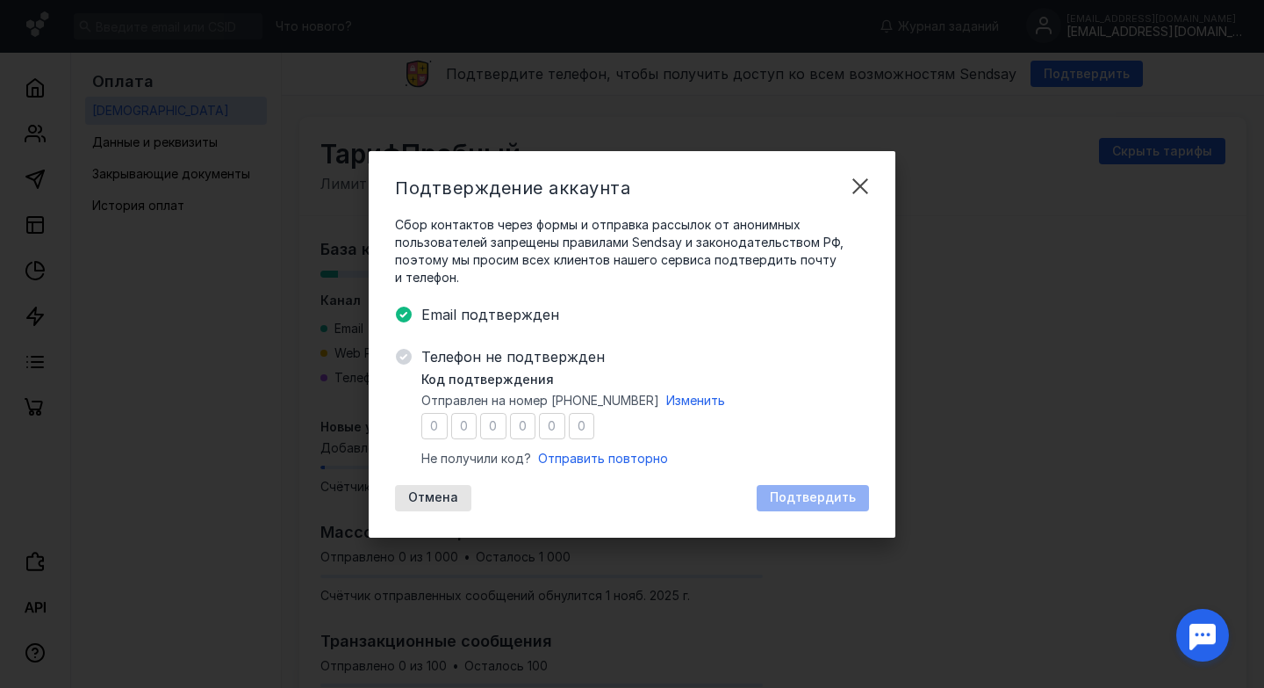
type input "6"
type input "7"
type input "9"
type input "1"
type input "9"
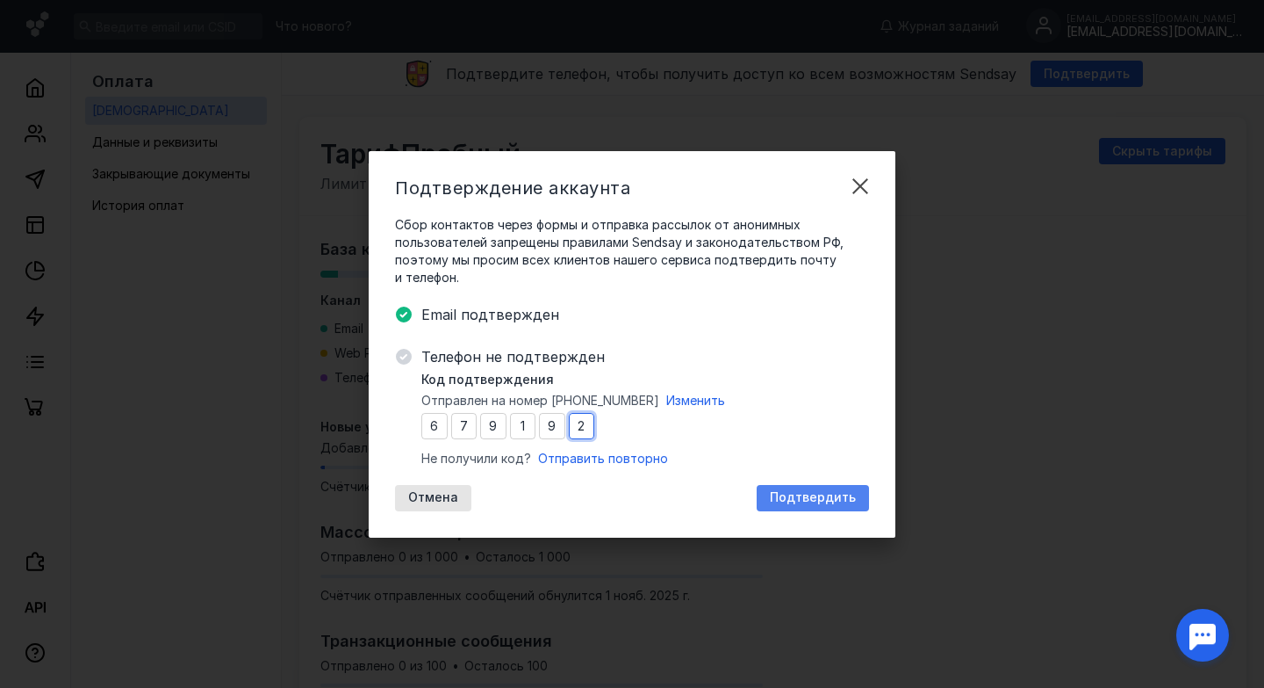
type input "2"
click at [803, 499] on span "Подтвердить" at bounding box center [813, 497] width 86 height 15
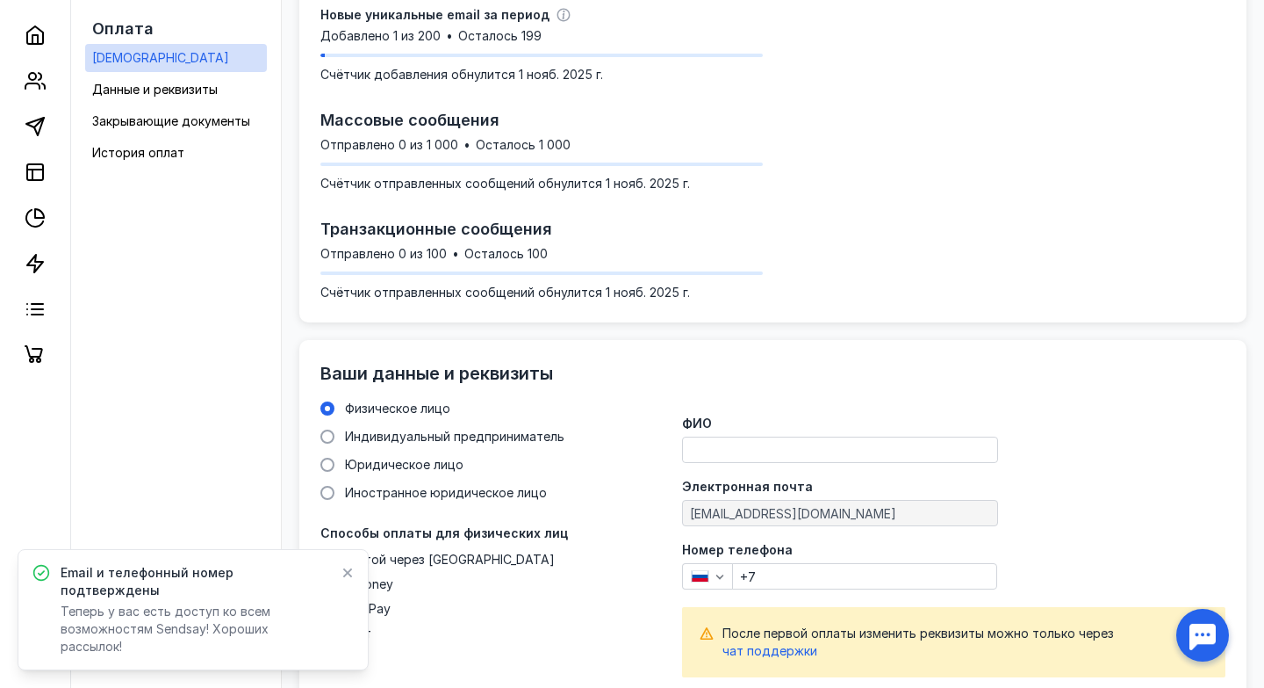
scroll to position [416, 0]
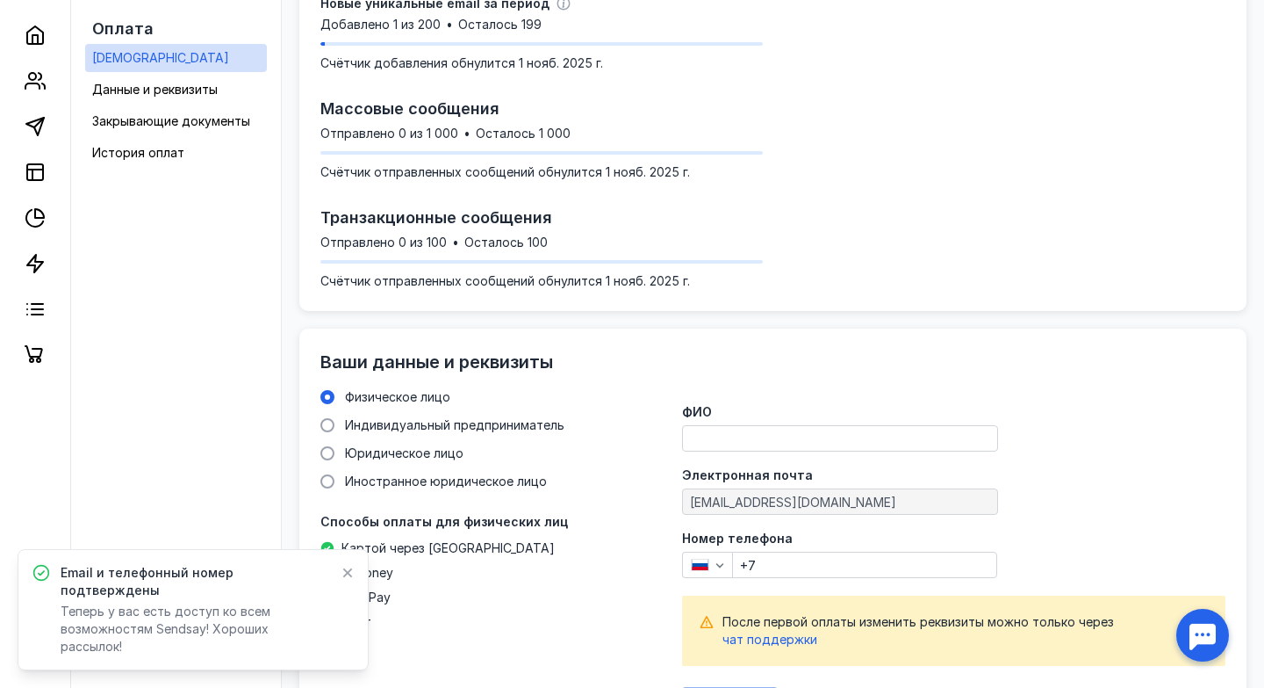
click at [347, 578] on icon at bounding box center [348, 573] width 10 height 10
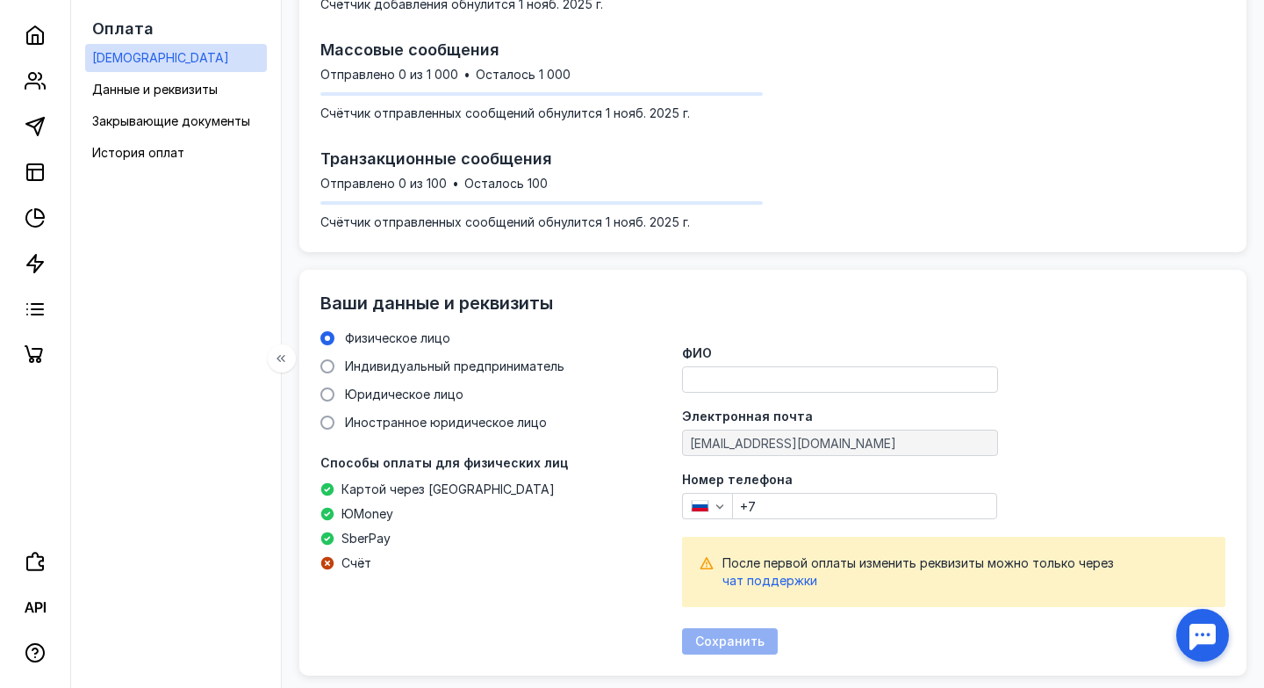
scroll to position [249, 0]
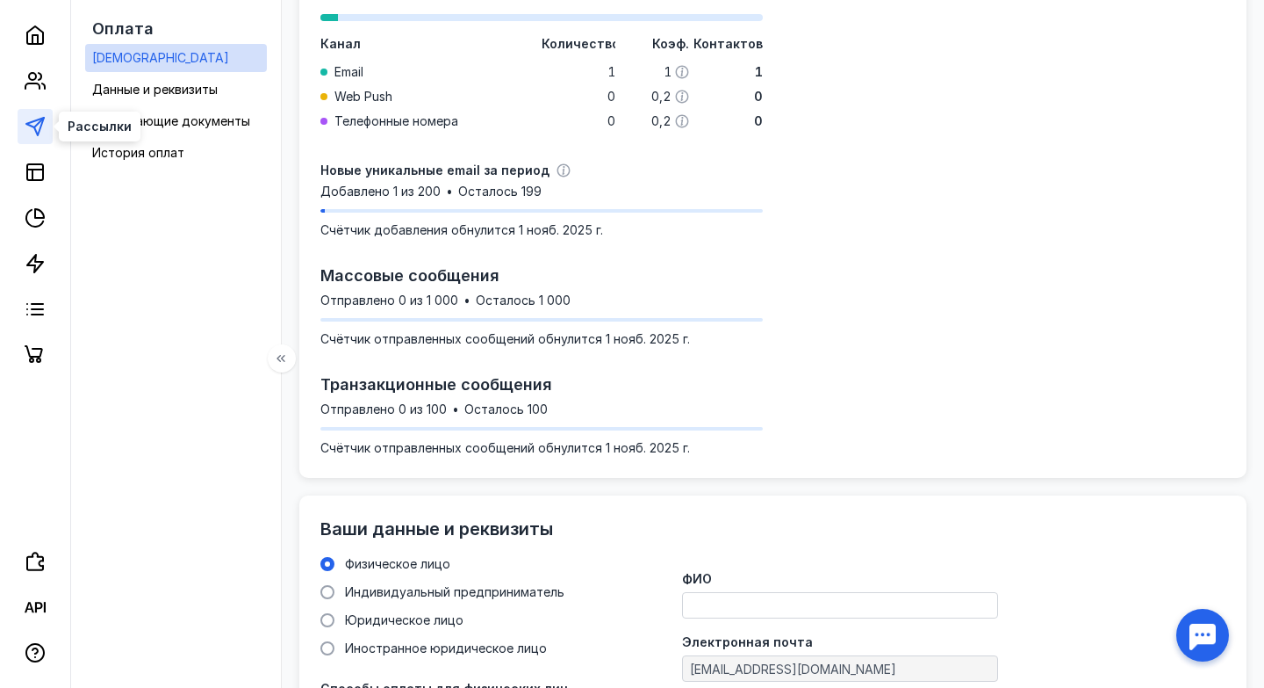
click at [30, 119] on icon at bounding box center [35, 126] width 21 height 21
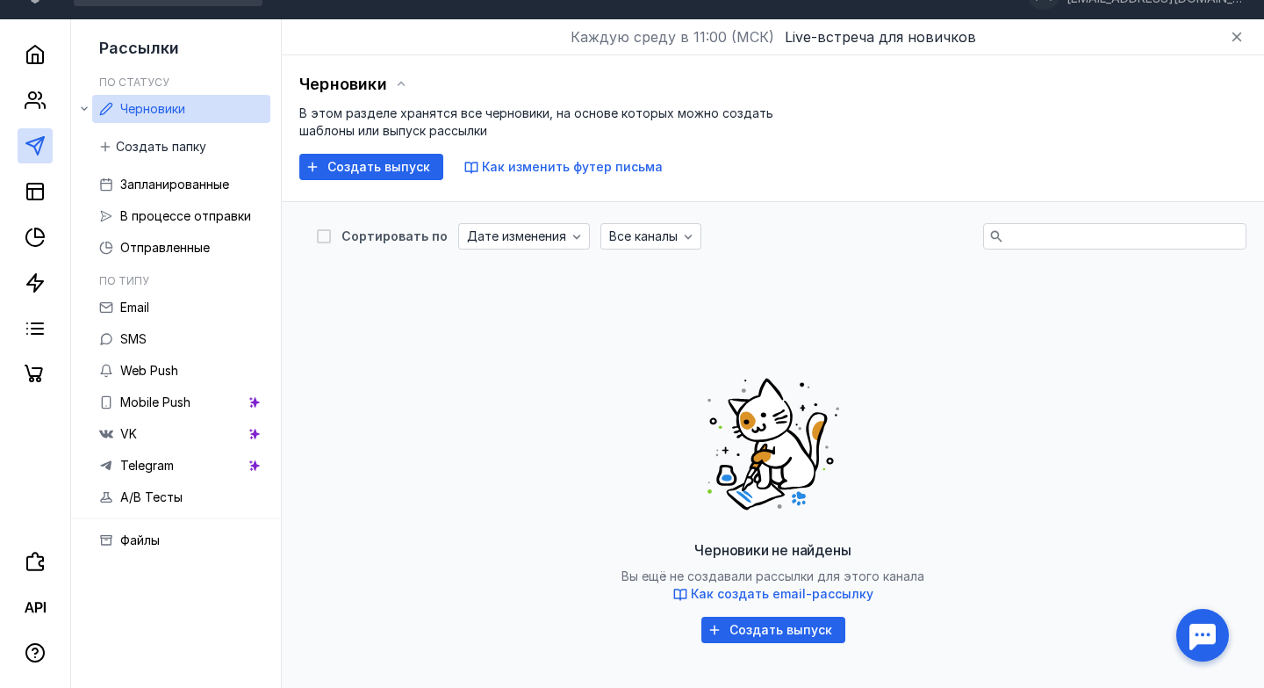
scroll to position [35, 0]
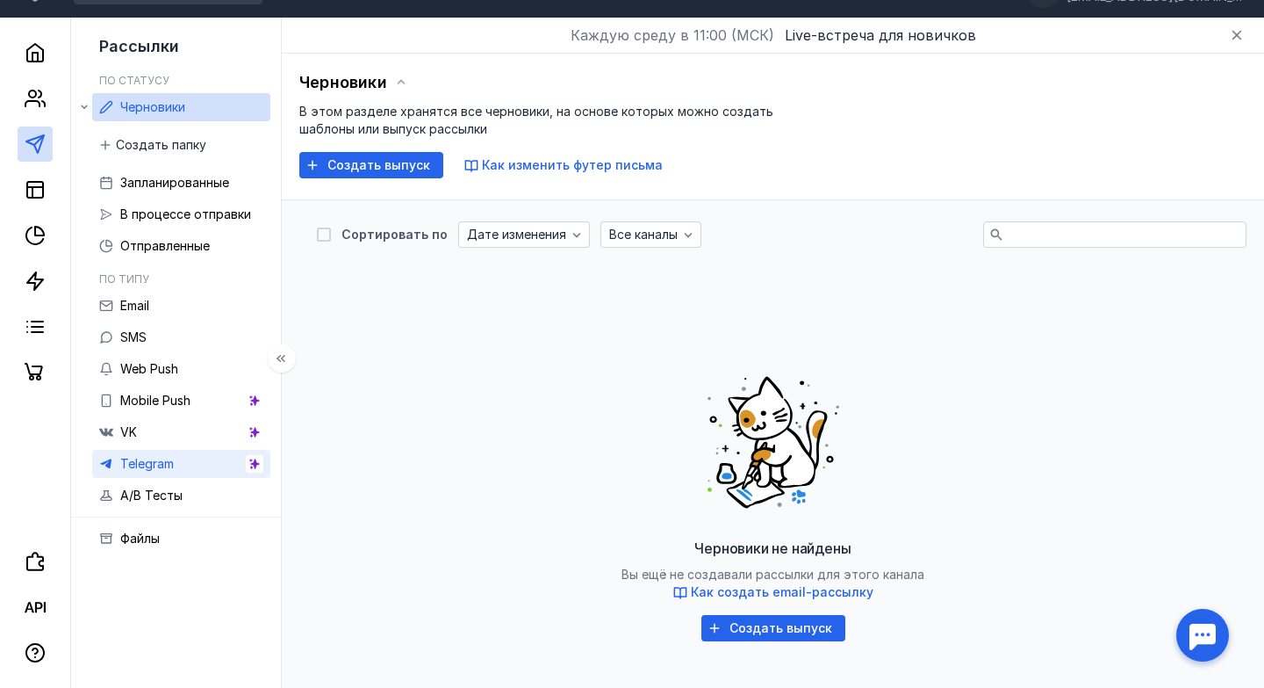
click at [164, 467] on span "Telegram" at bounding box center [147, 463] width 54 height 15
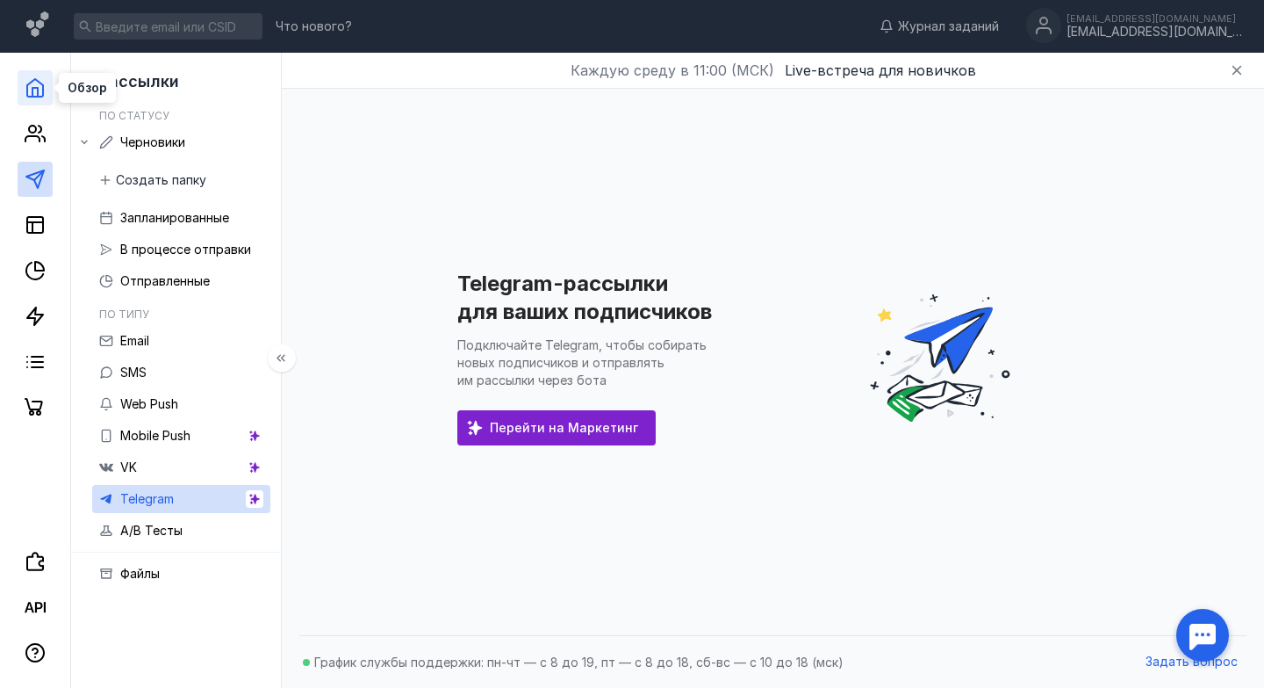
click at [39, 87] on icon at bounding box center [35, 87] width 21 height 21
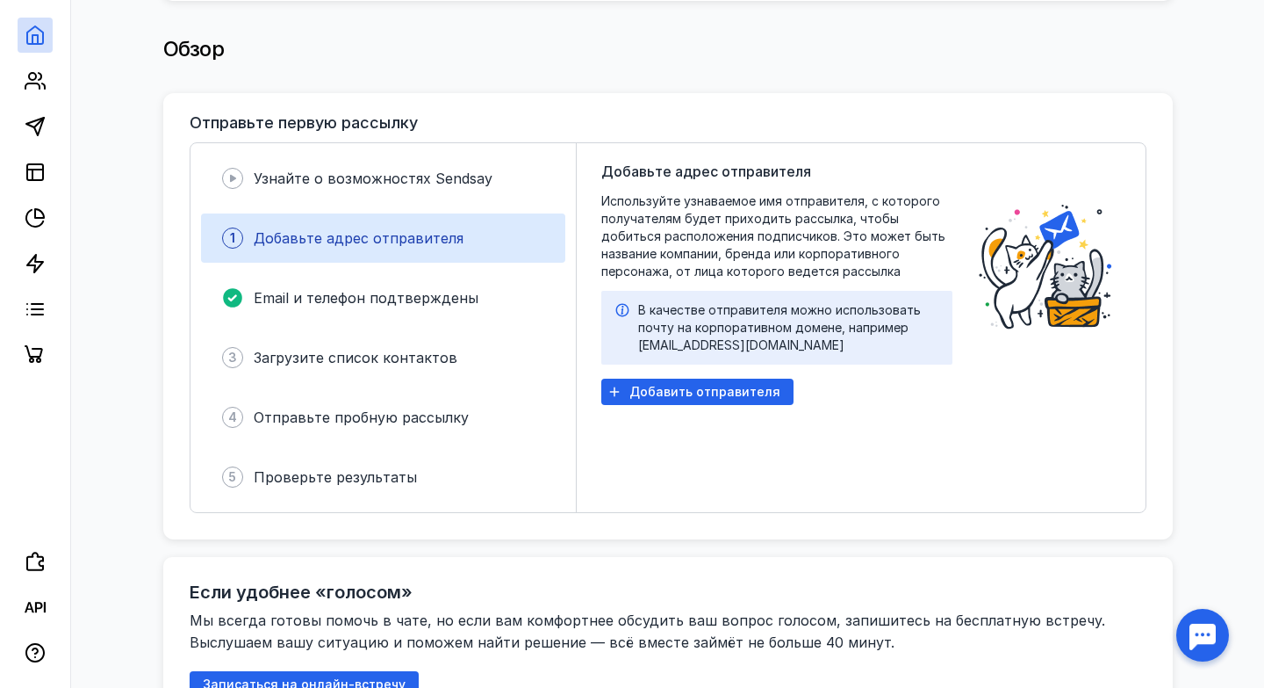
scroll to position [346, 0]
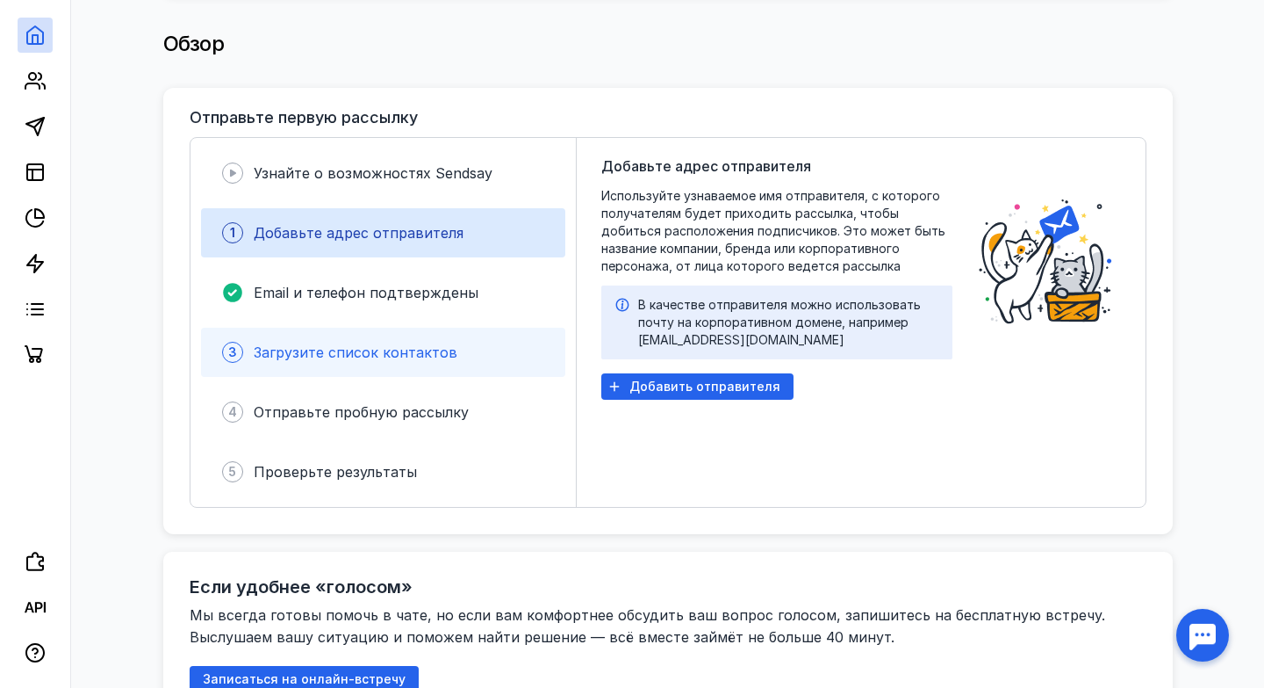
click at [370, 354] on span "Загрузите список контактов" at bounding box center [356, 352] width 204 height 18
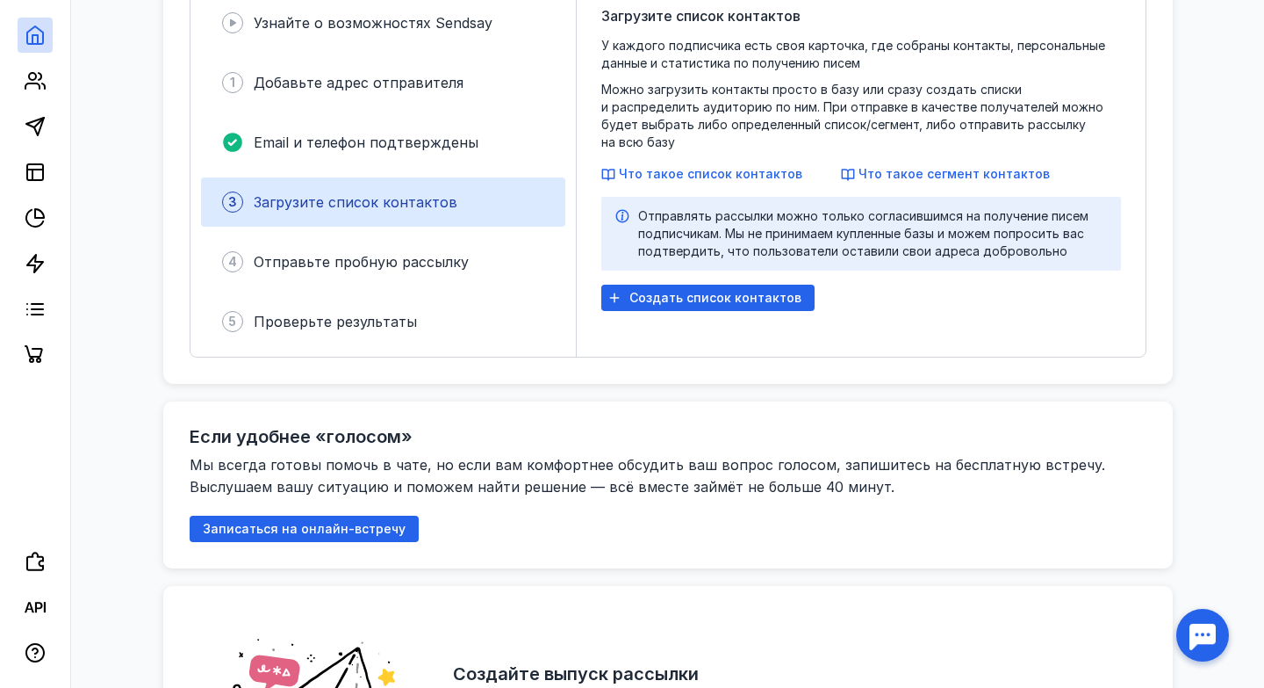
scroll to position [512, 0]
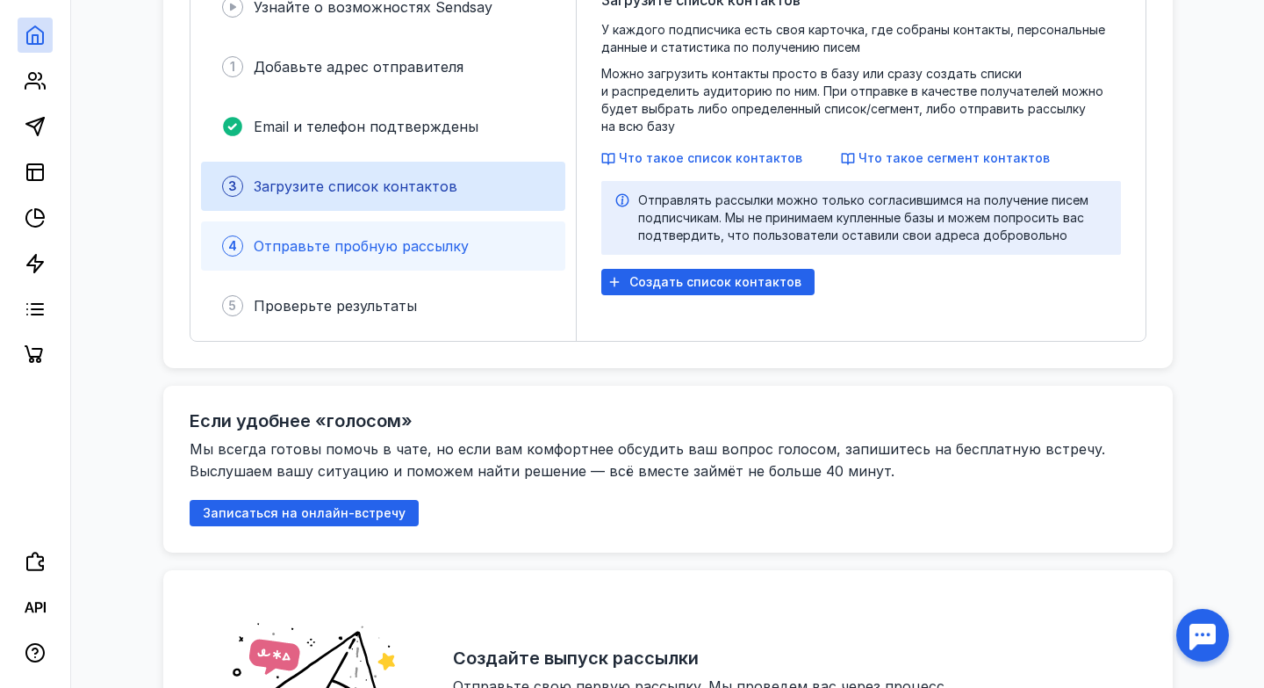
click at [309, 250] on span "Отправьте пробную рассылку" at bounding box center [361, 246] width 215 height 18
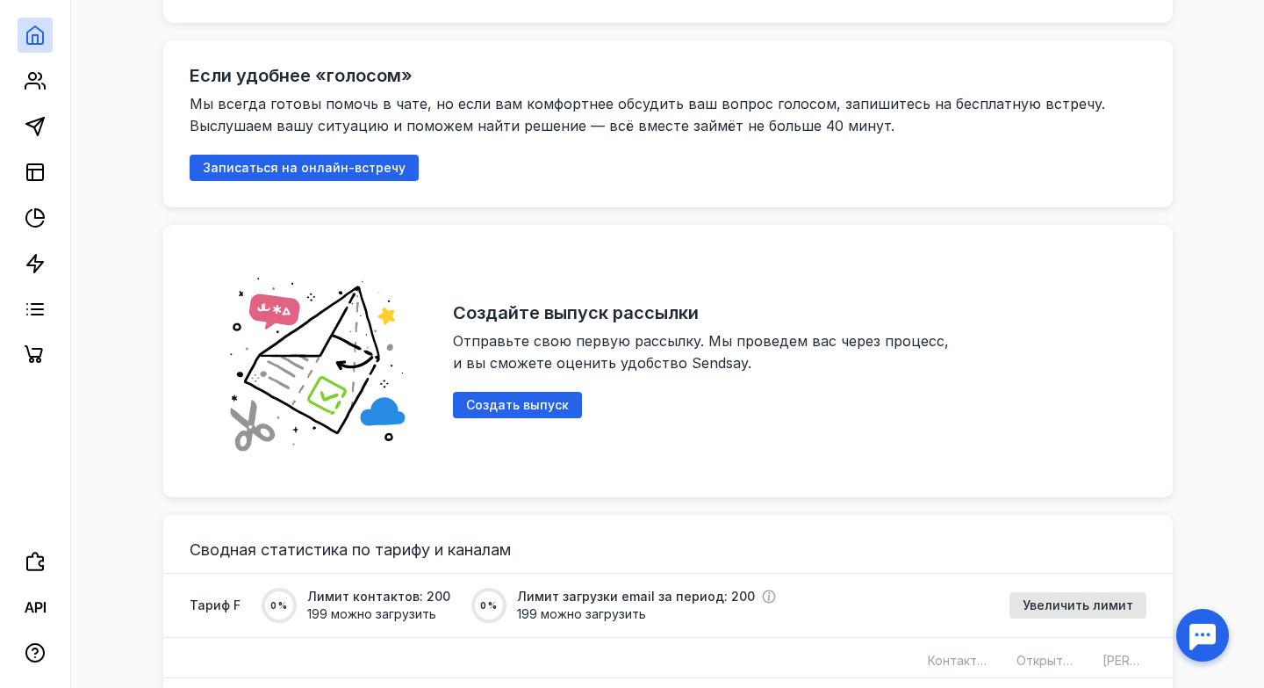
scroll to position [862, 0]
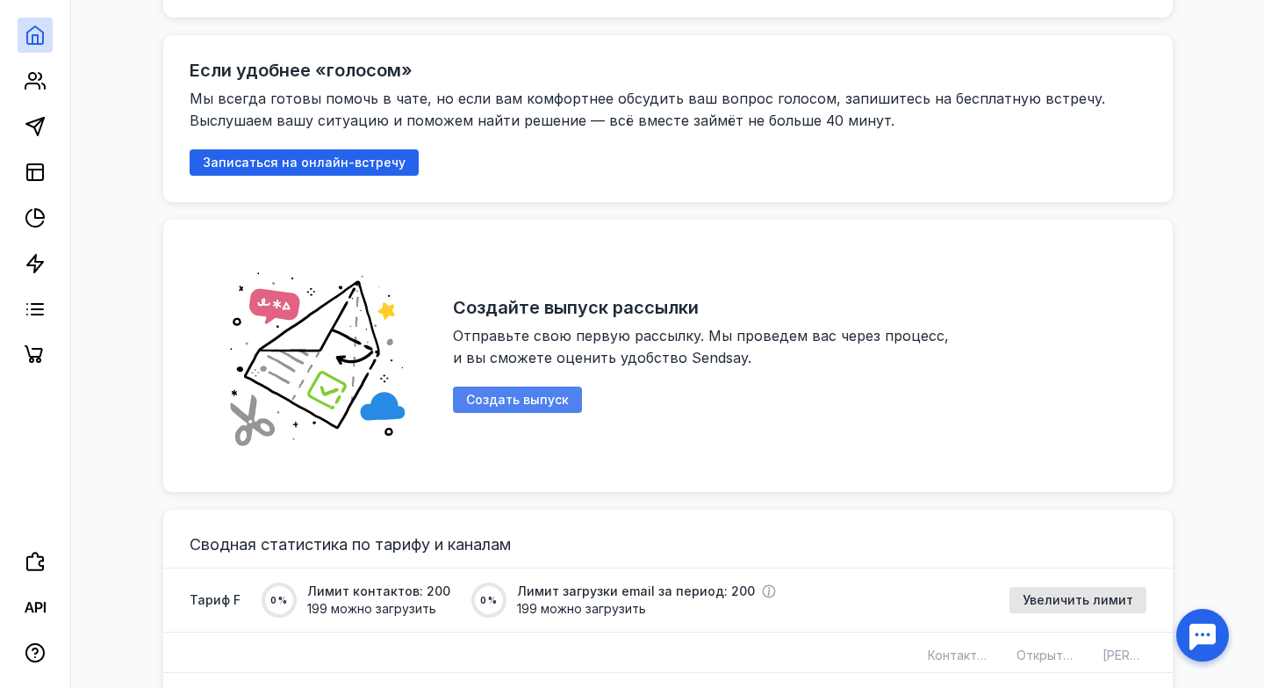
click at [505, 403] on span "Создать выпуск" at bounding box center [517, 400] width 103 height 15
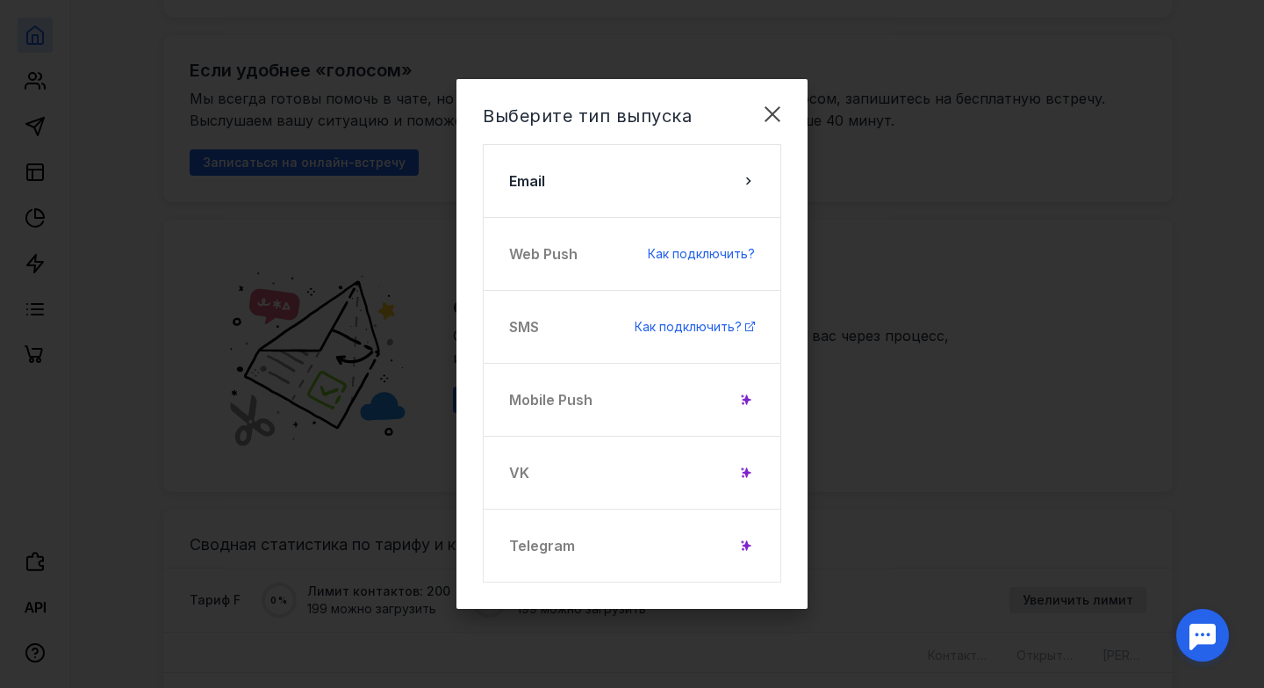
click at [559, 541] on div "Telegram" at bounding box center [632, 545] width 299 height 74
click at [601, 260] on div "Web Push Как подключить?" at bounding box center [632, 254] width 299 height 74
click at [577, 330] on div "SMS Как подключить?" at bounding box center [632, 327] width 299 height 74
click at [577, 399] on div "Mobile Push" at bounding box center [632, 400] width 299 height 74
click at [558, 493] on div "VK" at bounding box center [632, 473] width 299 height 74
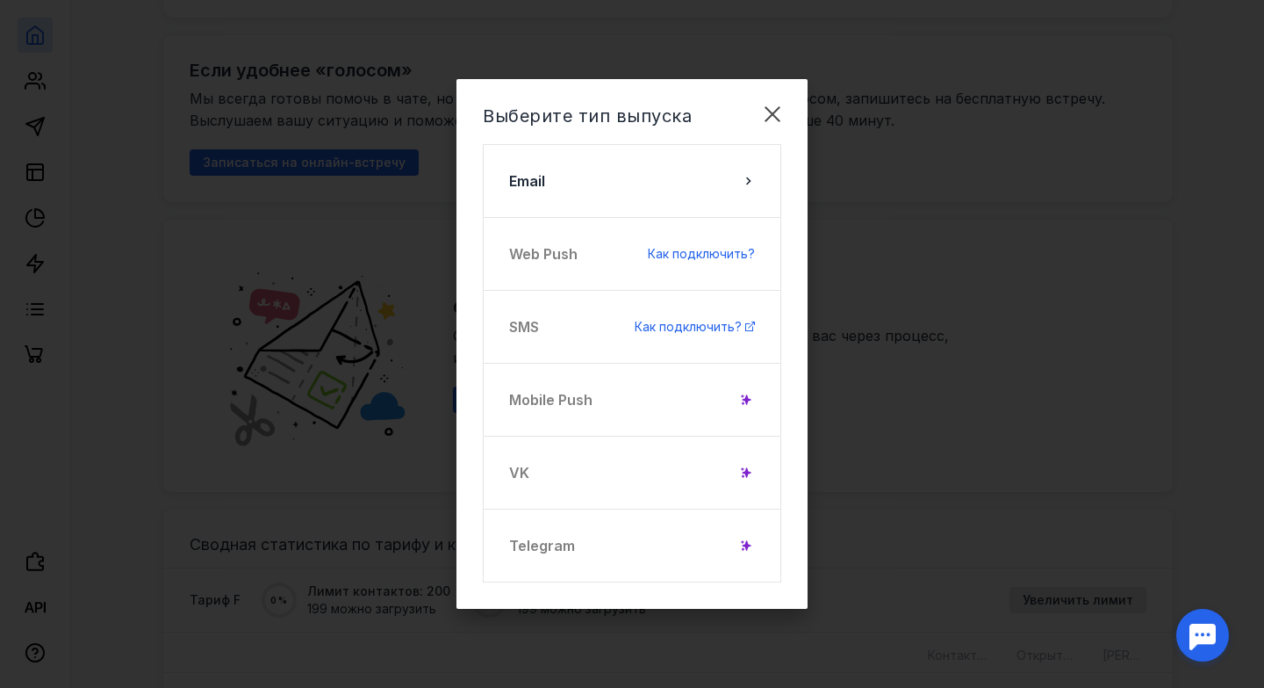
click at [558, 559] on div "Telegram" at bounding box center [632, 545] width 299 height 74
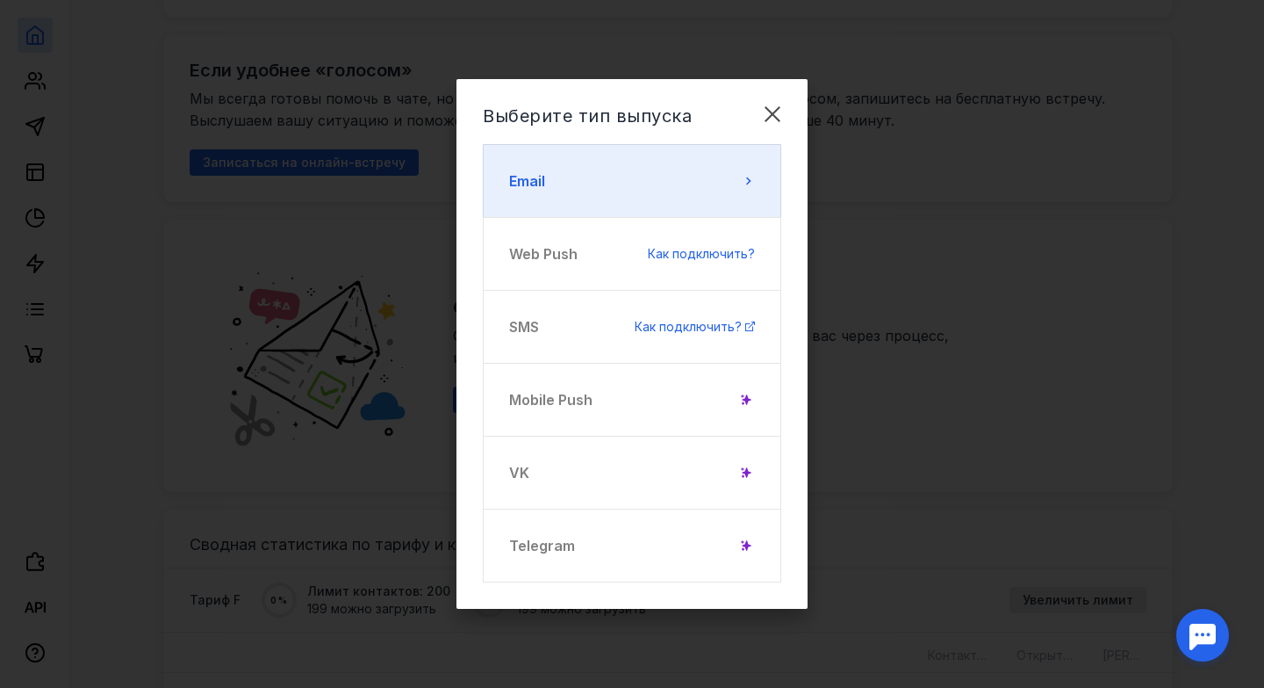
click at [595, 183] on button "Email" at bounding box center [632, 181] width 299 height 74
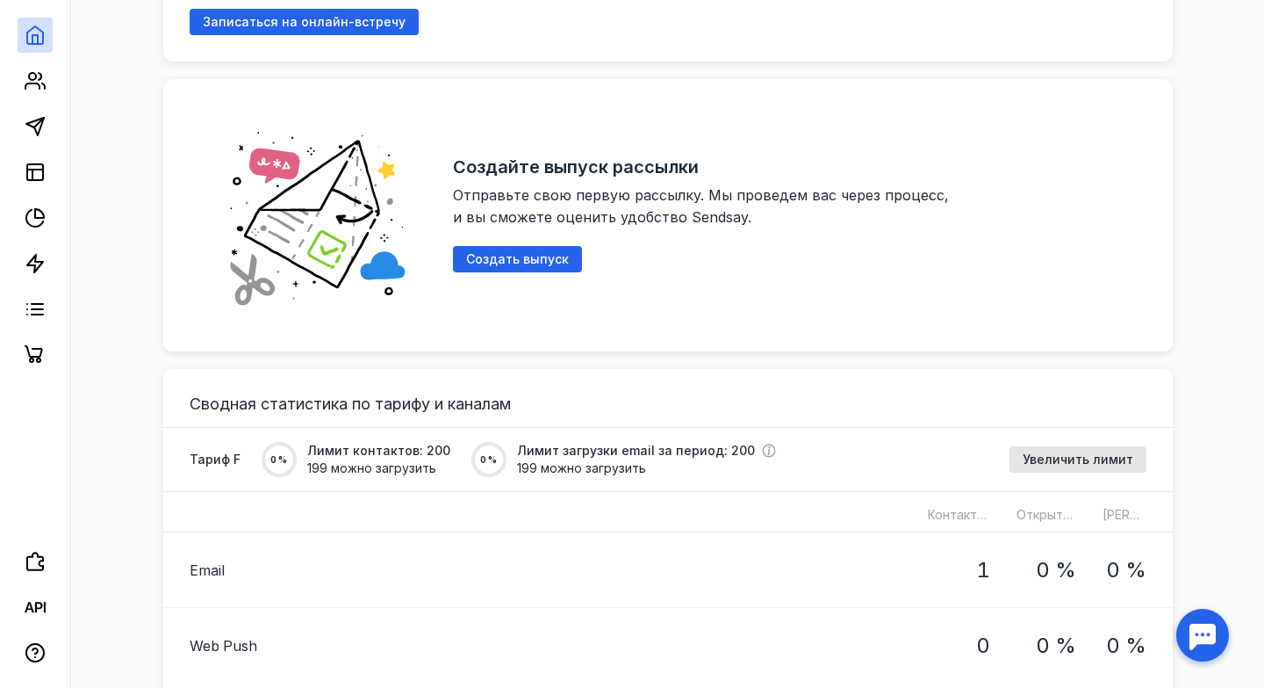
scroll to position [1017, 0]
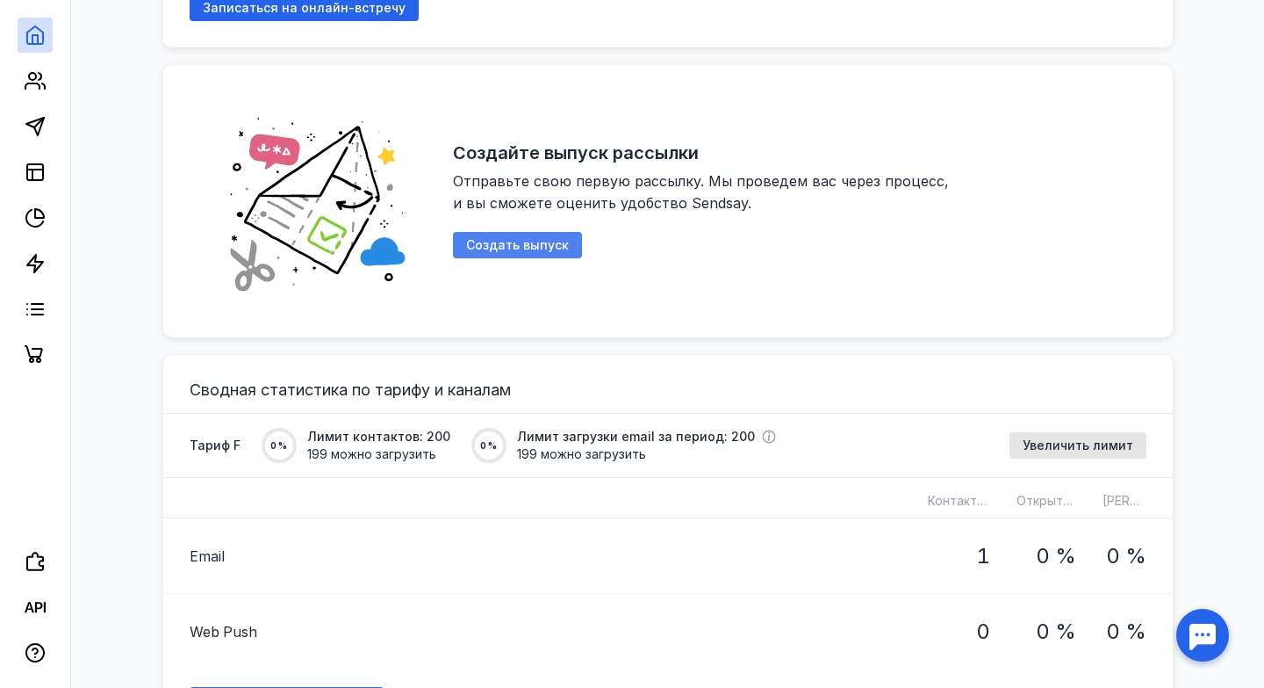
click at [508, 235] on div "Создать выпуск" at bounding box center [517, 245] width 129 height 26
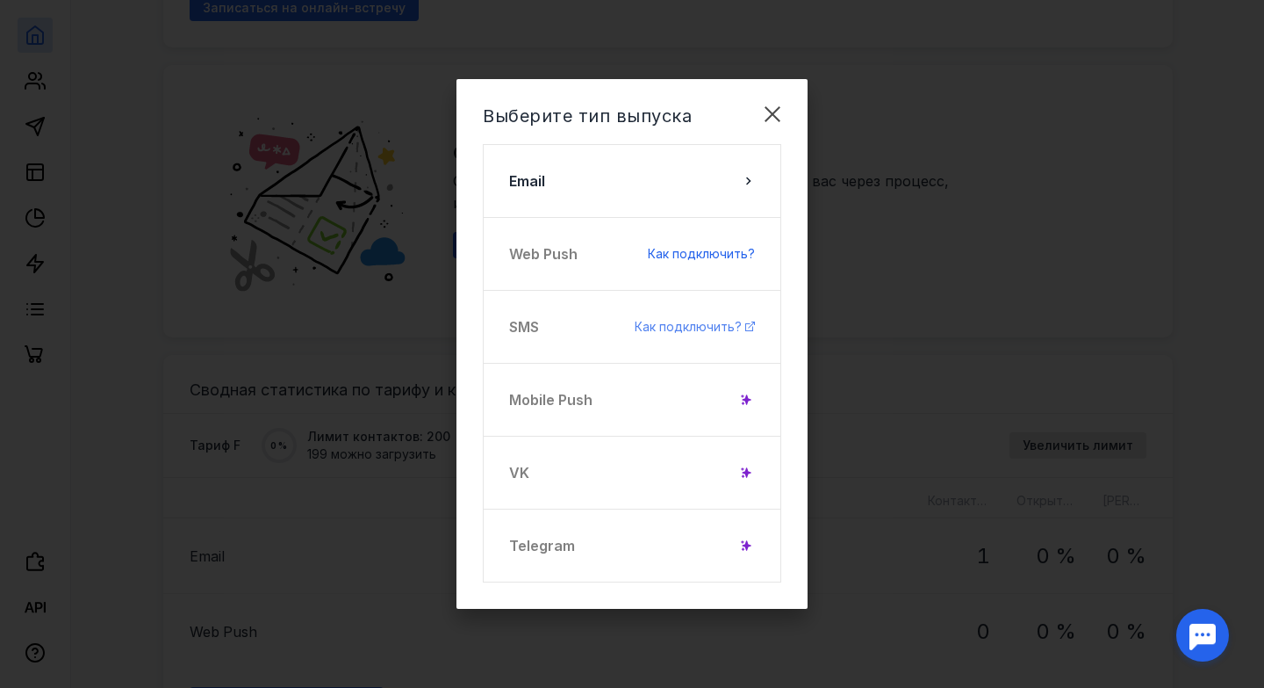
click at [679, 327] on span "Как подключить?" at bounding box center [688, 326] width 107 height 15
